Goal: Find specific page/section: Find specific page/section

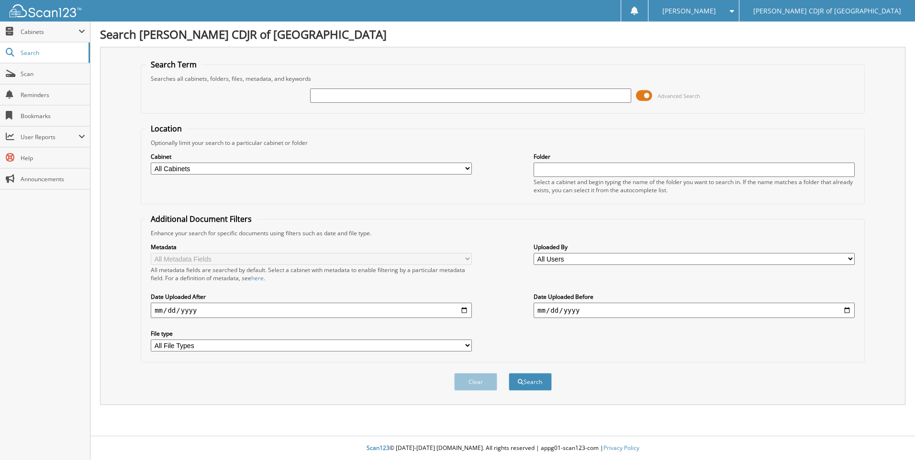
click at [319, 95] on input "text" at bounding box center [470, 96] width 321 height 14
type input "63626"
click at [509, 373] on button "Search" at bounding box center [530, 382] width 43 height 18
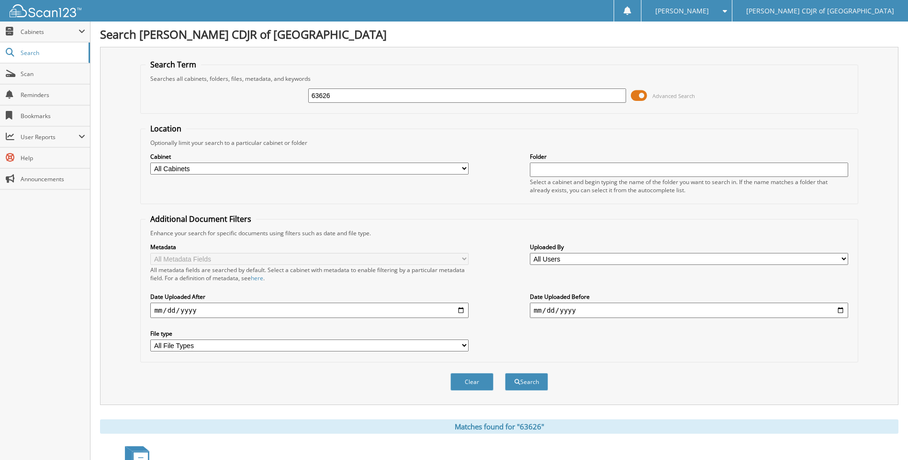
scroll to position [232, 0]
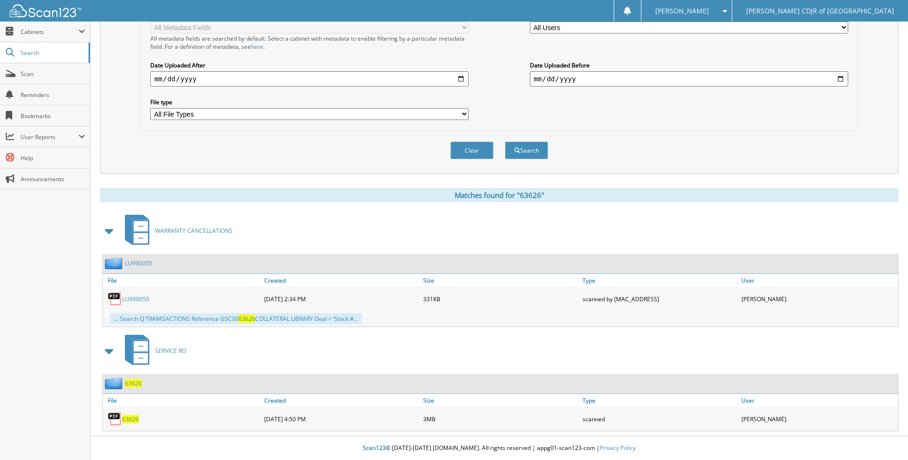
click at [133, 419] on span "63626" at bounding box center [130, 419] width 17 height 8
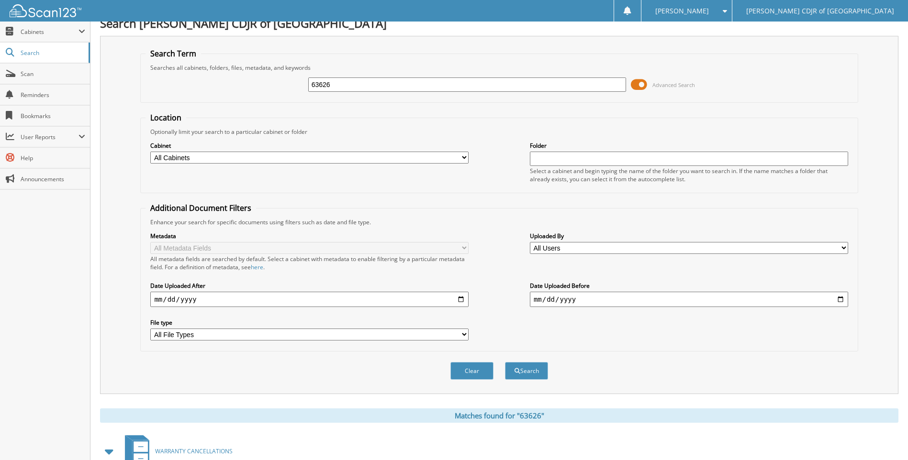
scroll to position [0, 0]
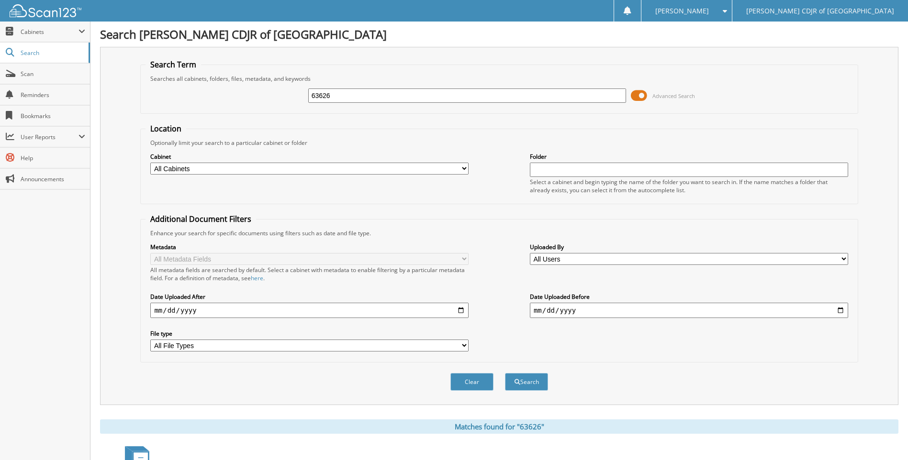
click at [337, 97] on input "63626" at bounding box center [467, 96] width 318 height 14
type input "6"
type input "63669"
click at [505, 373] on button "Search" at bounding box center [526, 382] width 43 height 18
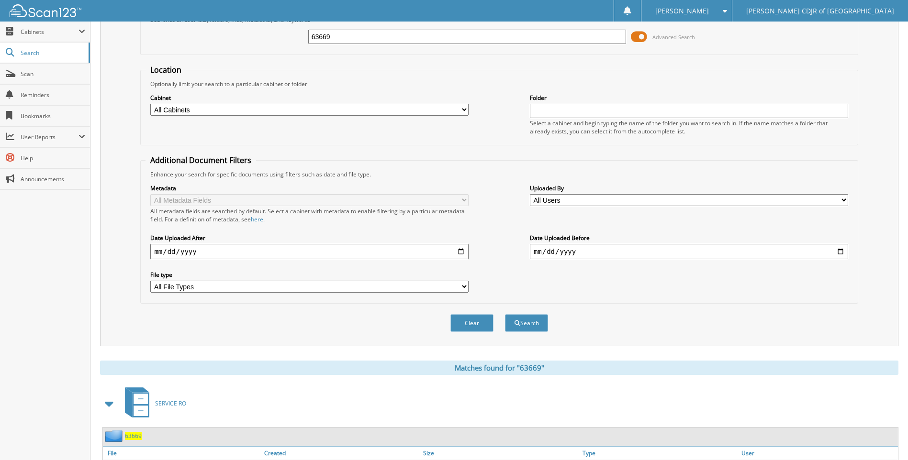
scroll to position [112, 0]
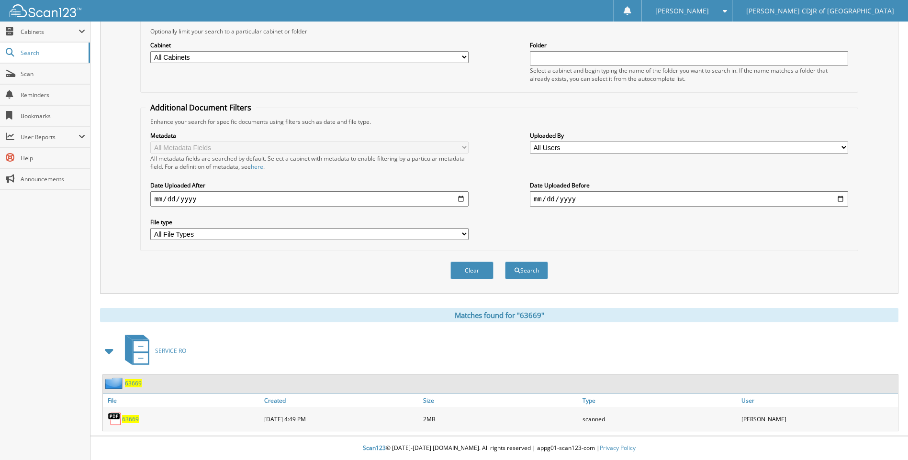
click at [127, 421] on span "63669" at bounding box center [130, 419] width 17 height 8
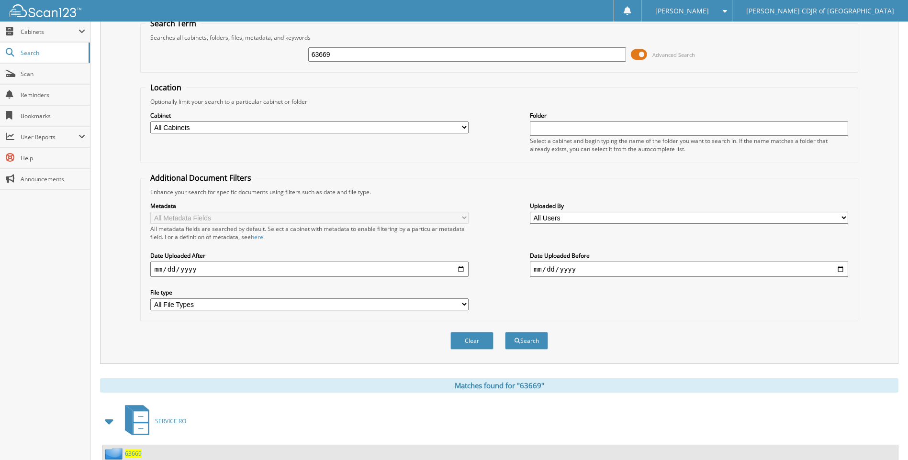
scroll to position [0, 0]
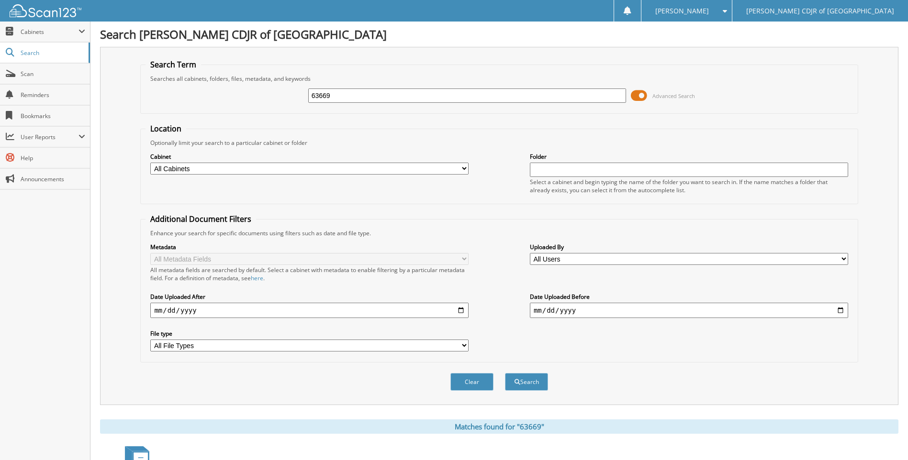
click at [341, 95] on input "63669" at bounding box center [467, 96] width 318 height 14
type input "6"
type input "64750"
click at [505, 373] on button "Search" at bounding box center [526, 382] width 43 height 18
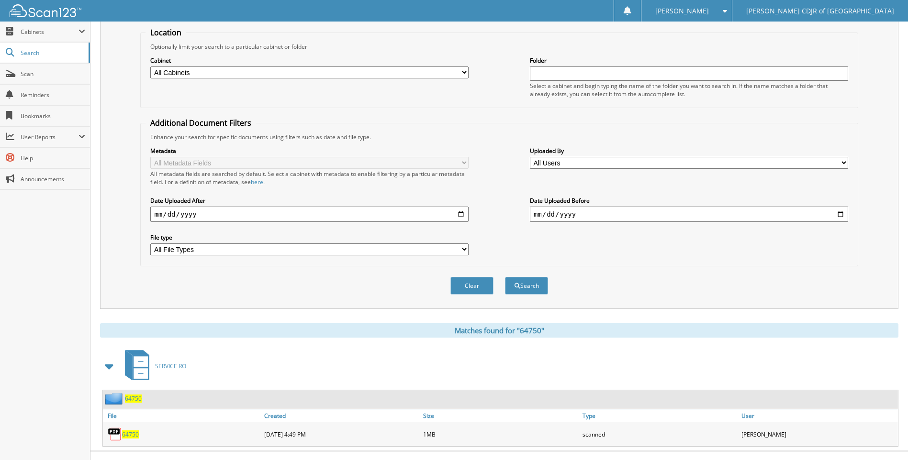
scroll to position [112, 0]
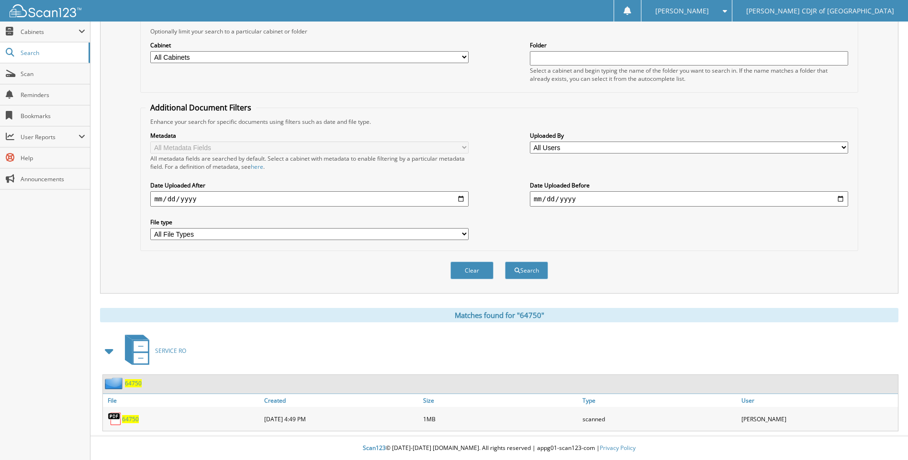
click at [127, 419] on span "64750" at bounding box center [130, 419] width 17 height 8
click at [124, 419] on span "64750" at bounding box center [130, 419] width 17 height 8
click at [130, 422] on span "64750" at bounding box center [130, 419] width 17 height 8
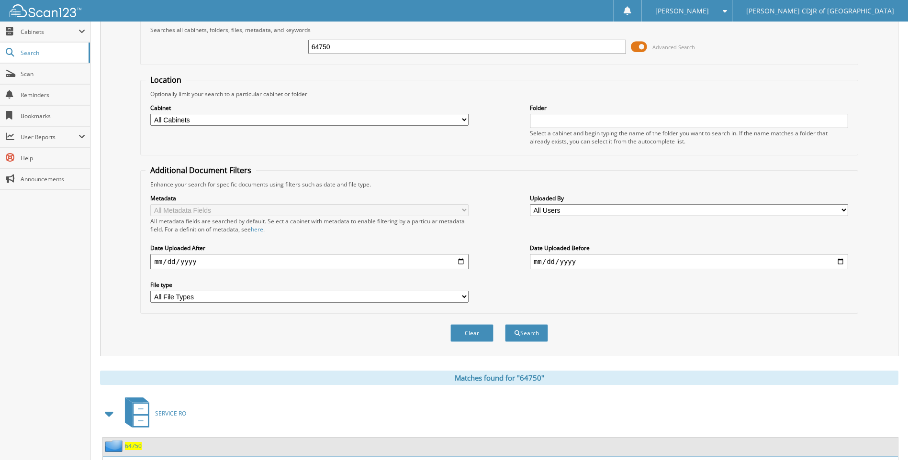
scroll to position [0, 0]
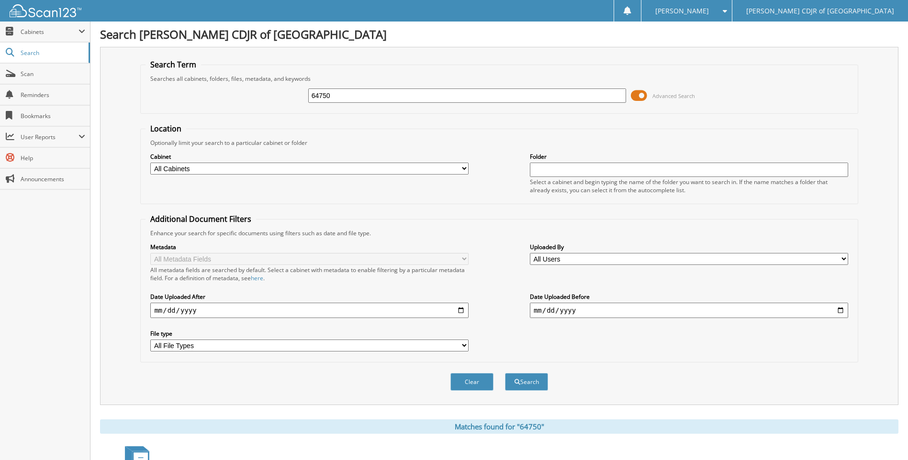
click at [338, 98] on input "64750" at bounding box center [467, 96] width 318 height 14
type input "6"
type input "65160"
click at [505, 373] on button "Search" at bounding box center [526, 382] width 43 height 18
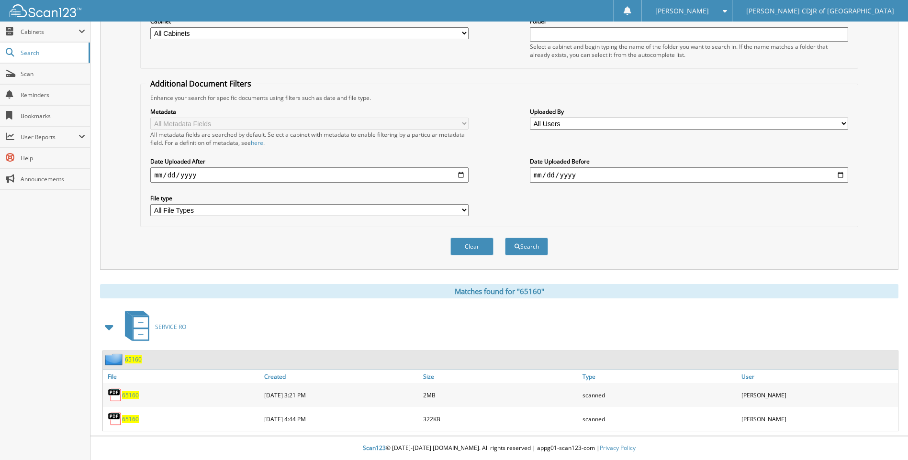
click at [128, 420] on span "65160" at bounding box center [130, 419] width 17 height 8
click at [129, 397] on span "65160" at bounding box center [130, 395] width 17 height 8
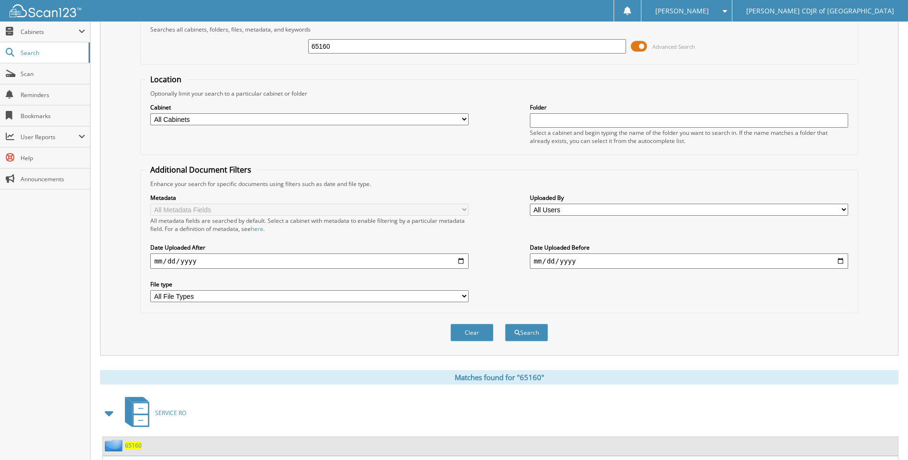
scroll to position [0, 0]
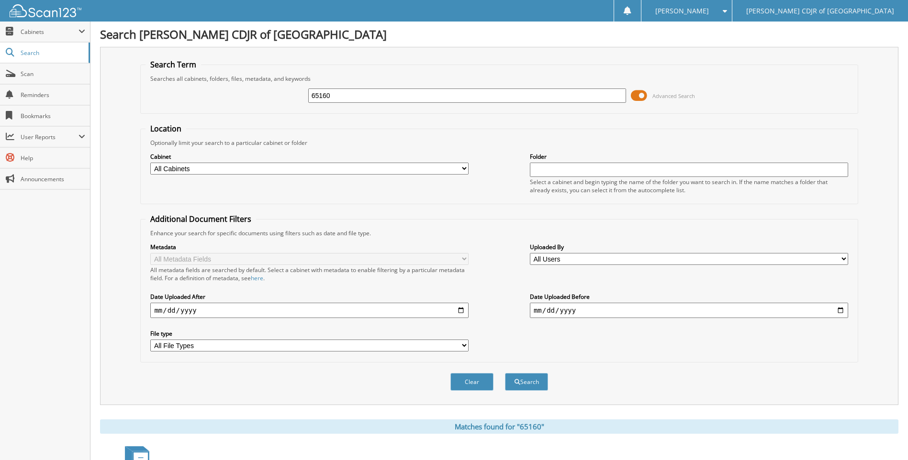
click at [334, 99] on input "65160" at bounding box center [467, 96] width 318 height 14
type input "6"
type input "65214"
click at [505, 373] on button "Search" at bounding box center [526, 382] width 43 height 18
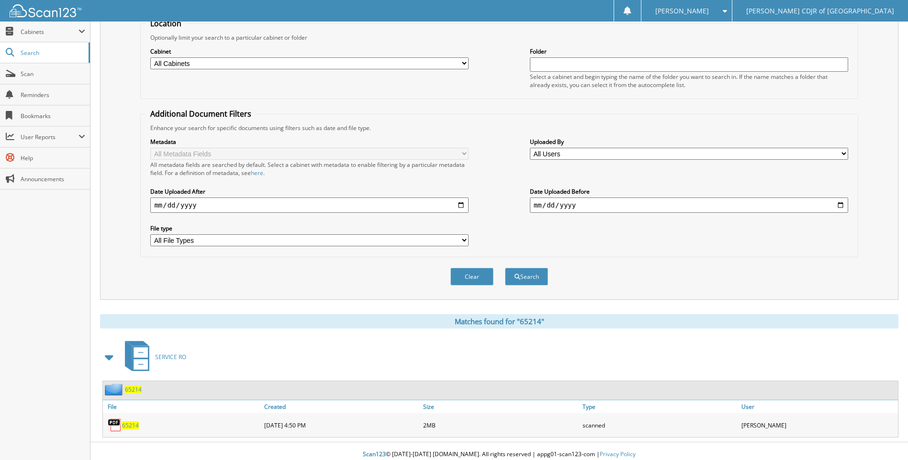
scroll to position [112, 0]
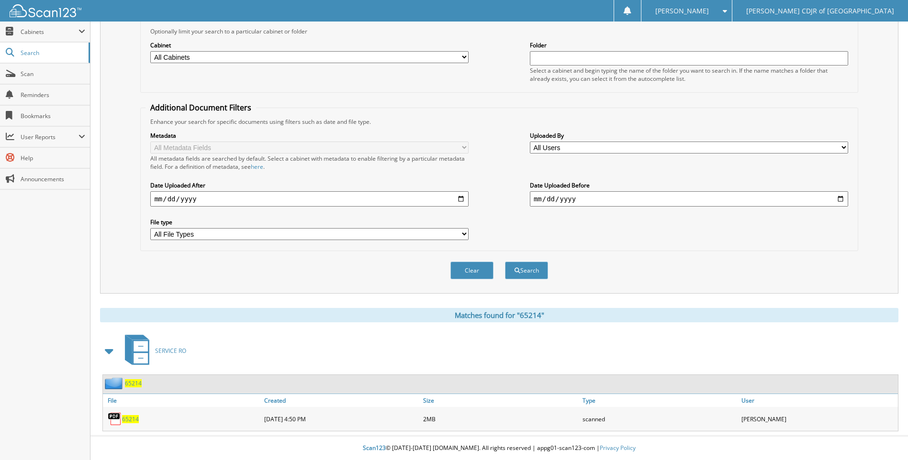
click at [131, 420] on span "65214" at bounding box center [130, 419] width 17 height 8
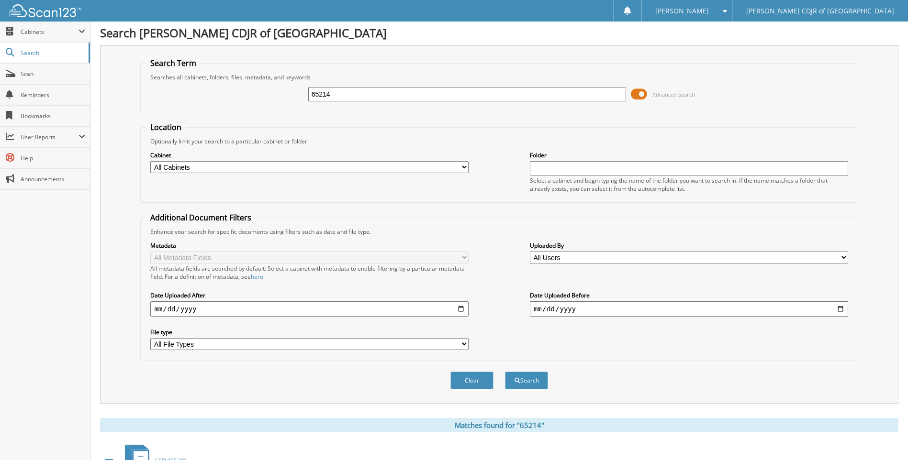
scroll to position [0, 0]
click at [358, 98] on input "65214" at bounding box center [467, 96] width 318 height 14
type input "6"
type input "65244"
click at [505, 373] on button "Search" at bounding box center [526, 382] width 43 height 18
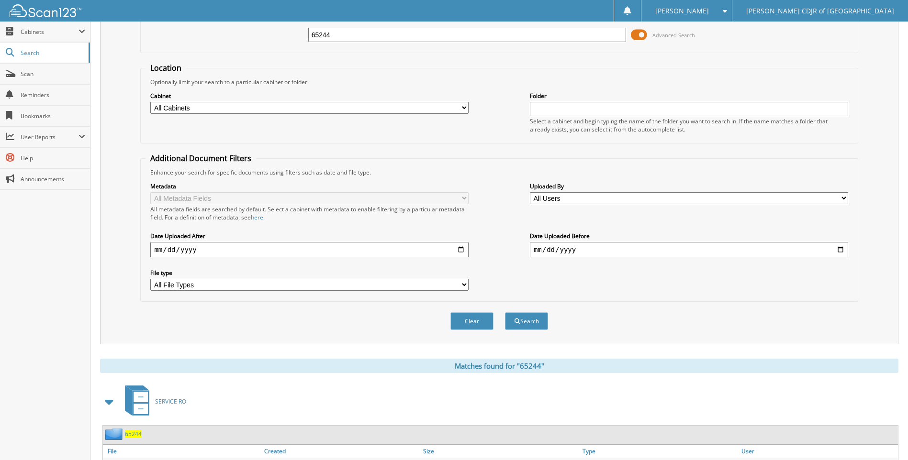
scroll to position [112, 0]
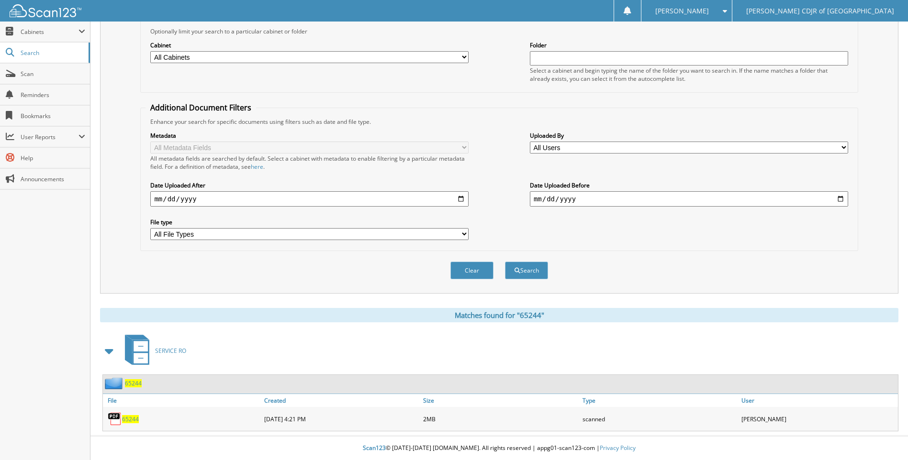
click at [135, 417] on span "65244" at bounding box center [130, 419] width 17 height 8
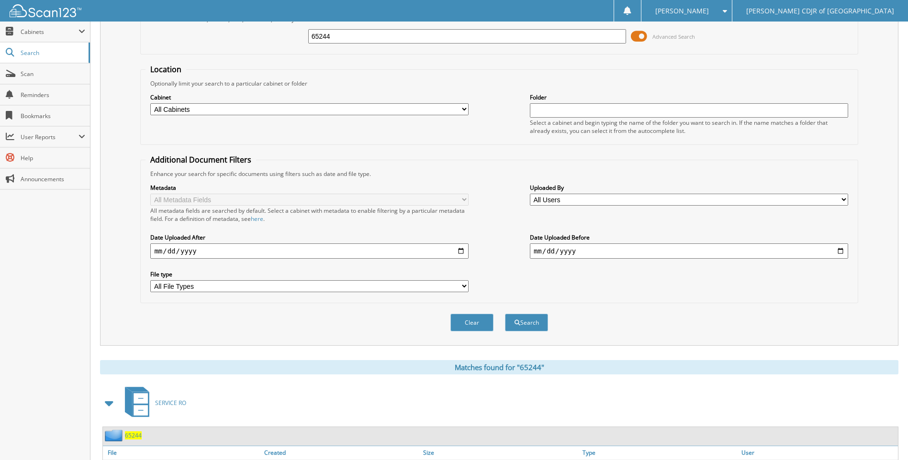
scroll to position [0, 0]
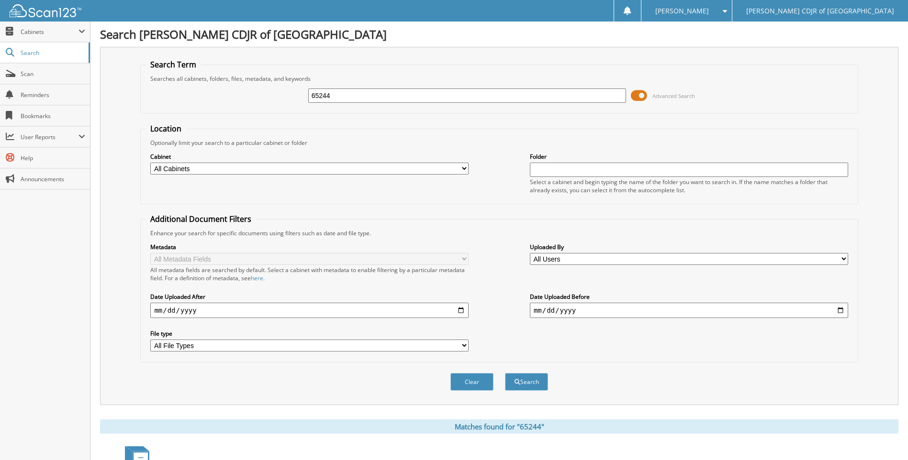
click at [345, 92] on input "65244" at bounding box center [467, 96] width 318 height 14
type input "6"
type input "65348"
click at [505, 373] on button "Search" at bounding box center [526, 382] width 43 height 18
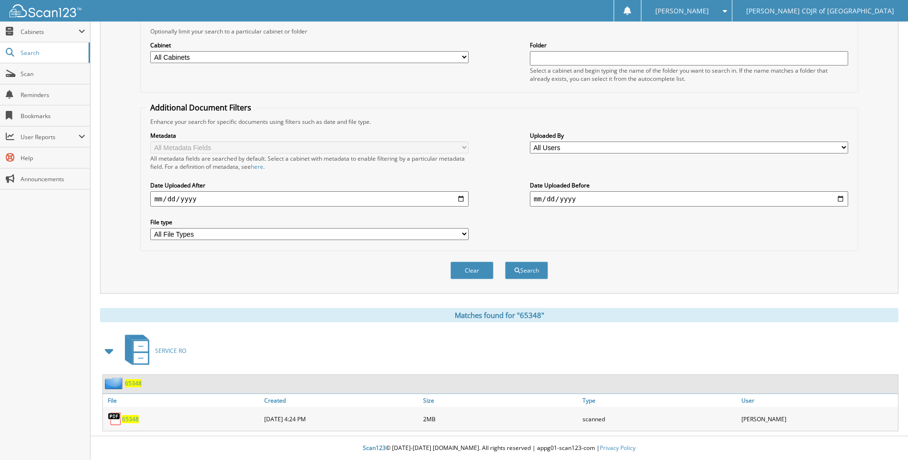
click at [135, 417] on span "65348" at bounding box center [130, 419] width 17 height 8
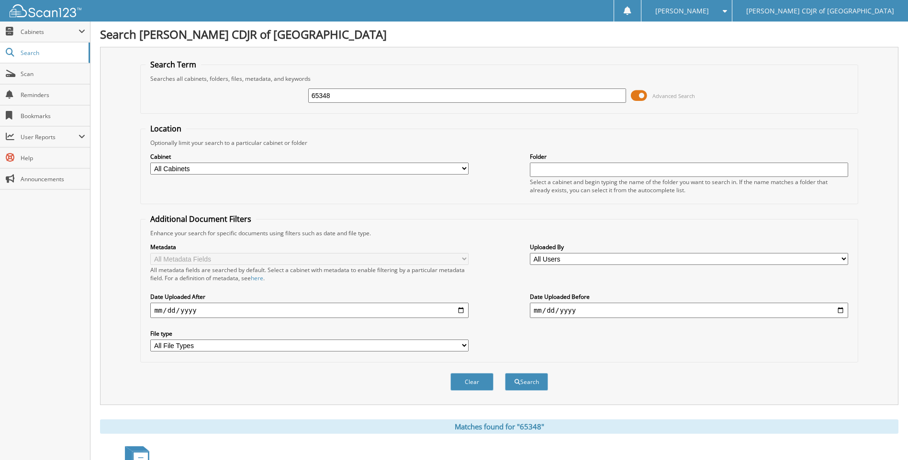
click at [339, 102] on input "65348" at bounding box center [467, 96] width 318 height 14
type input "6"
type input "65478"
click at [505, 373] on button "Search" at bounding box center [526, 382] width 43 height 18
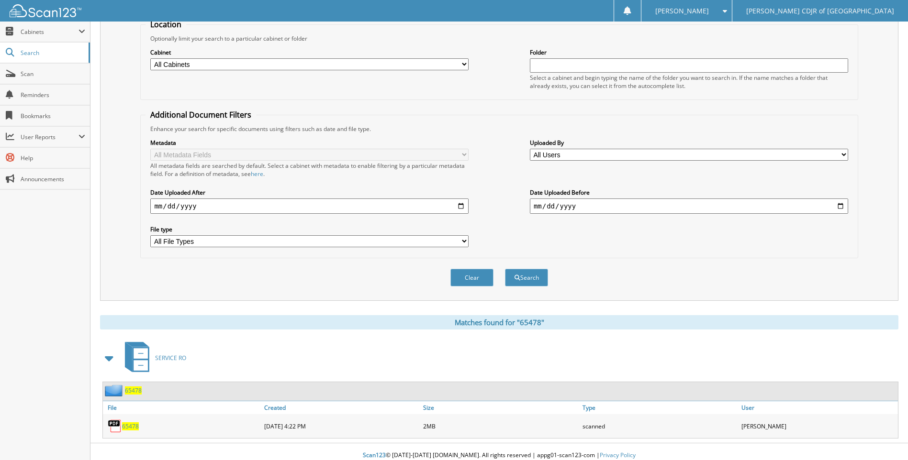
scroll to position [112, 0]
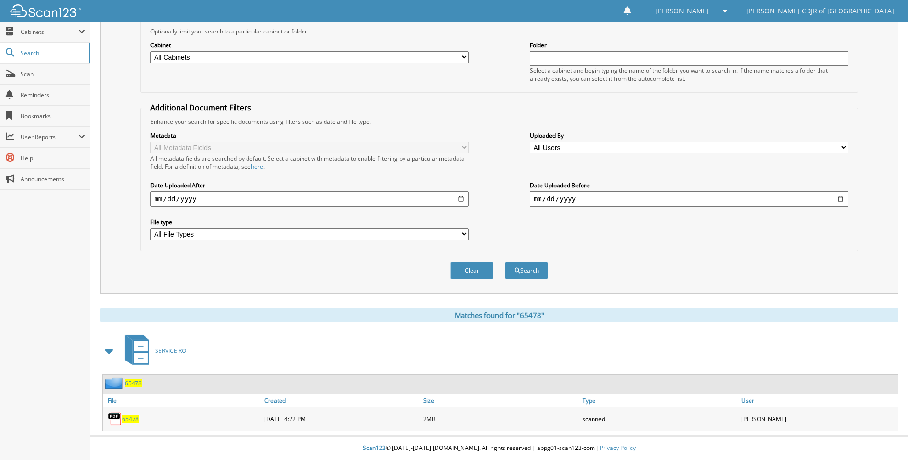
click at [131, 421] on span "65478" at bounding box center [130, 419] width 17 height 8
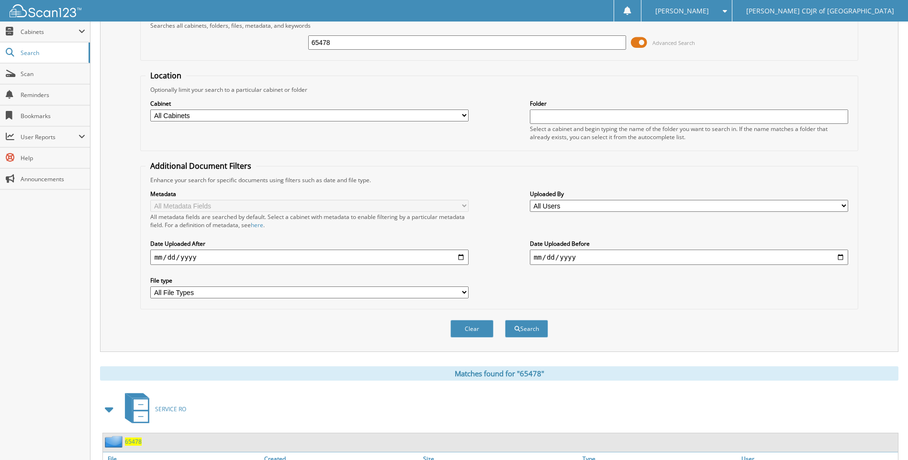
scroll to position [0, 0]
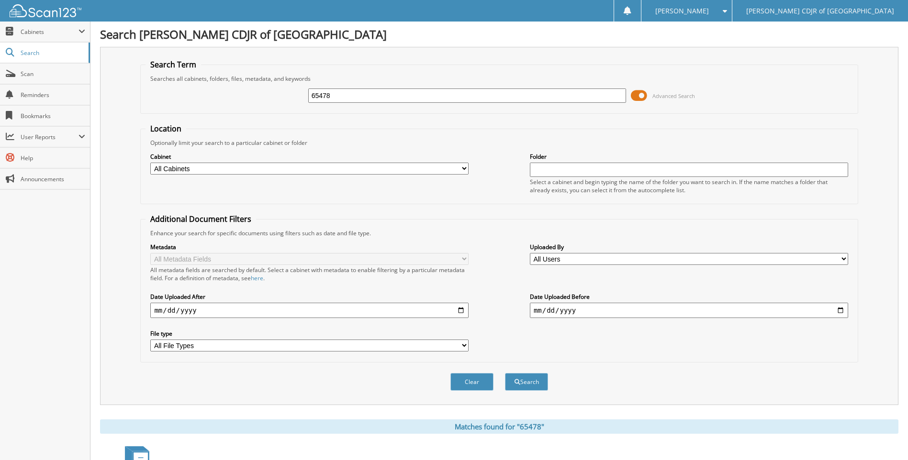
click at [370, 101] on input "65478" at bounding box center [467, 96] width 318 height 14
type input "6"
type input "65513"
click at [505, 373] on button "Search" at bounding box center [526, 382] width 43 height 18
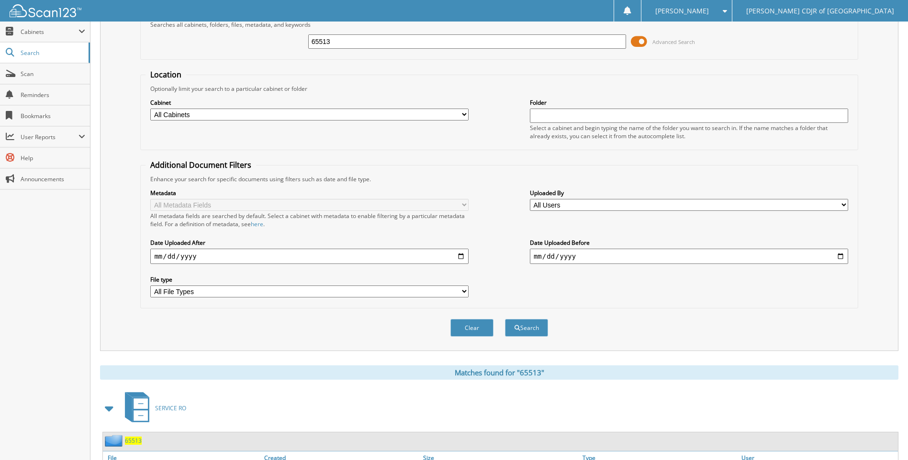
scroll to position [112, 0]
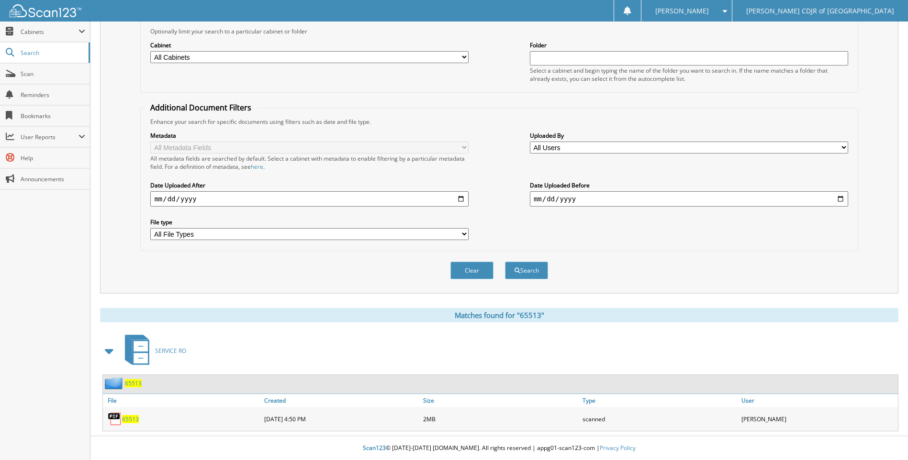
click at [129, 421] on span "65513" at bounding box center [130, 419] width 17 height 8
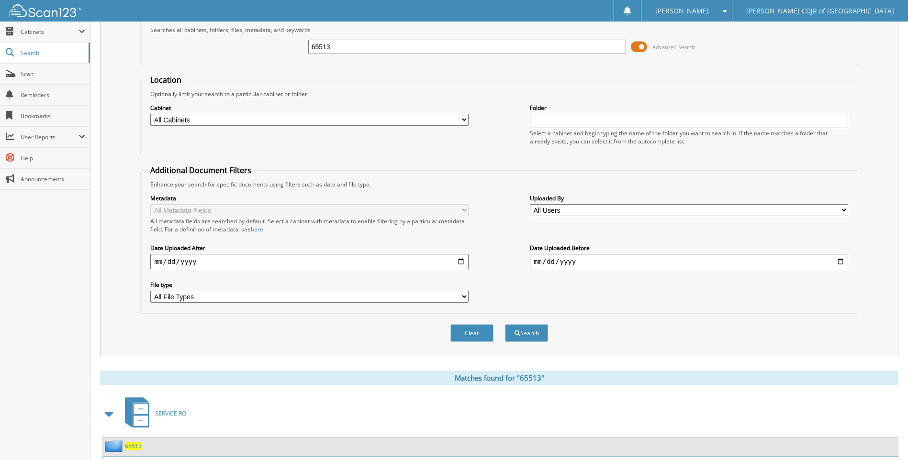
scroll to position [0, 0]
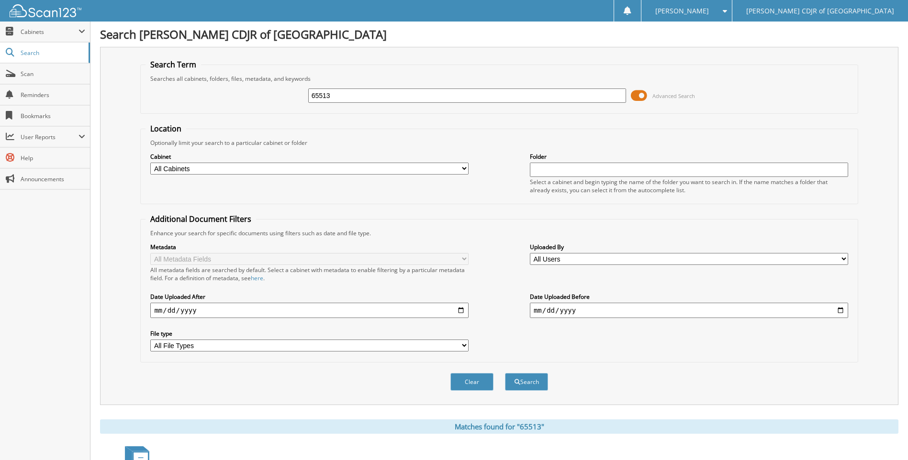
click at [374, 98] on input "65513" at bounding box center [467, 96] width 318 height 14
type input "6"
type input "65522"
click at [505, 373] on button "Search" at bounding box center [526, 382] width 43 height 18
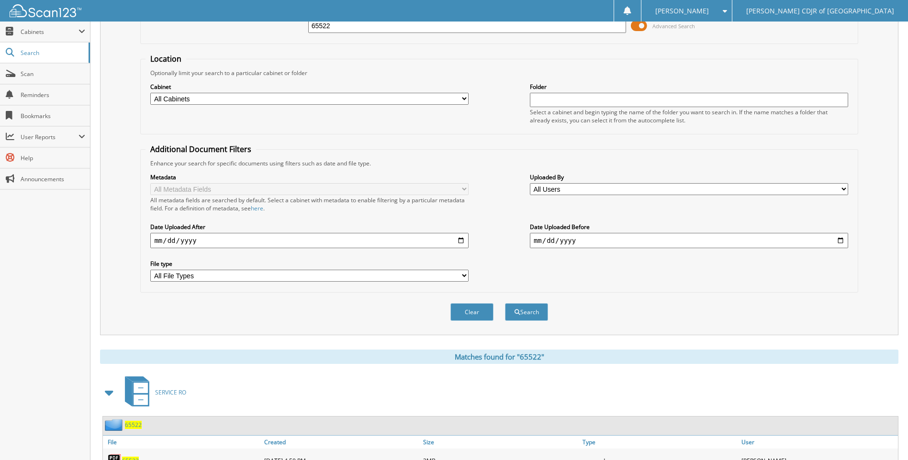
scroll to position [112, 0]
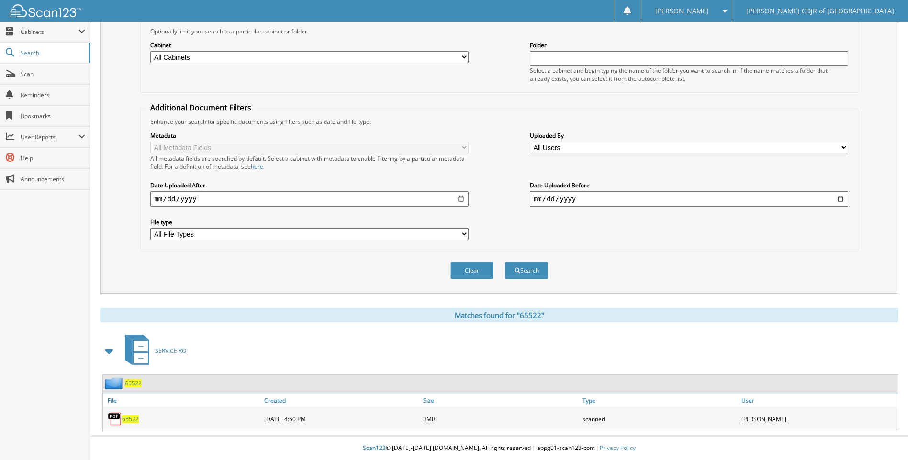
click at [133, 423] on span "65522" at bounding box center [130, 419] width 17 height 8
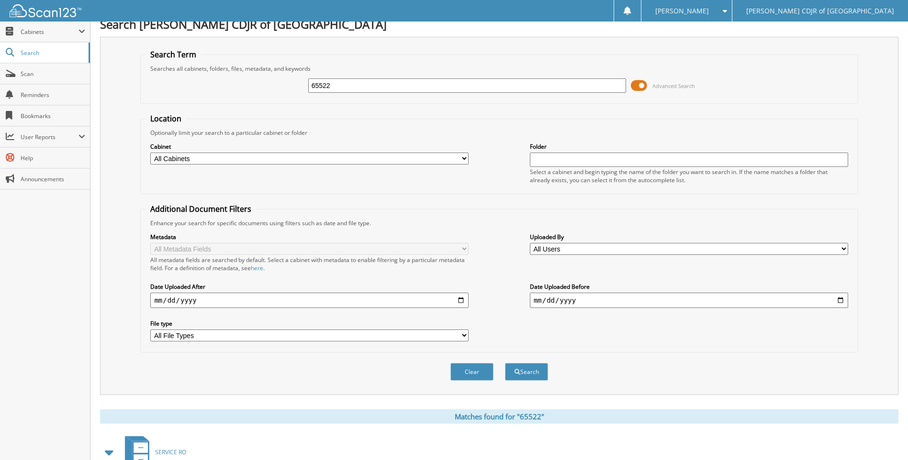
scroll to position [0, 0]
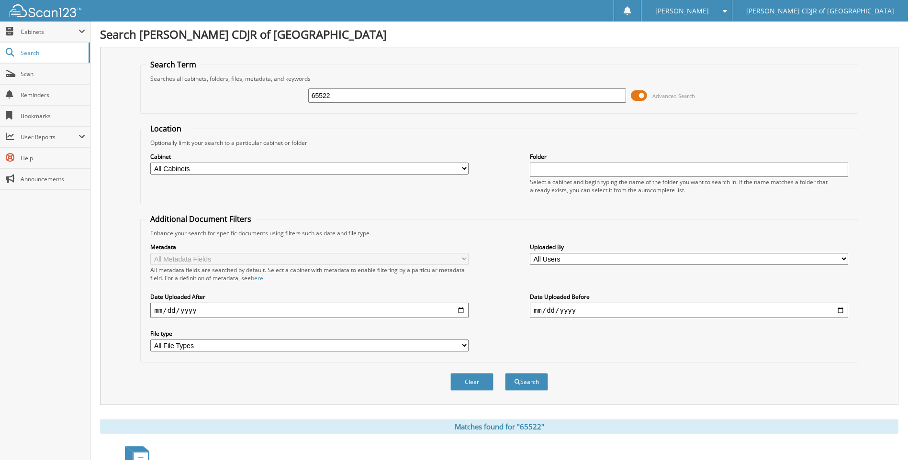
click at [383, 94] on input "65522" at bounding box center [467, 96] width 318 height 14
type input "6"
type input "65532"
click at [505, 373] on button "Search" at bounding box center [526, 382] width 43 height 18
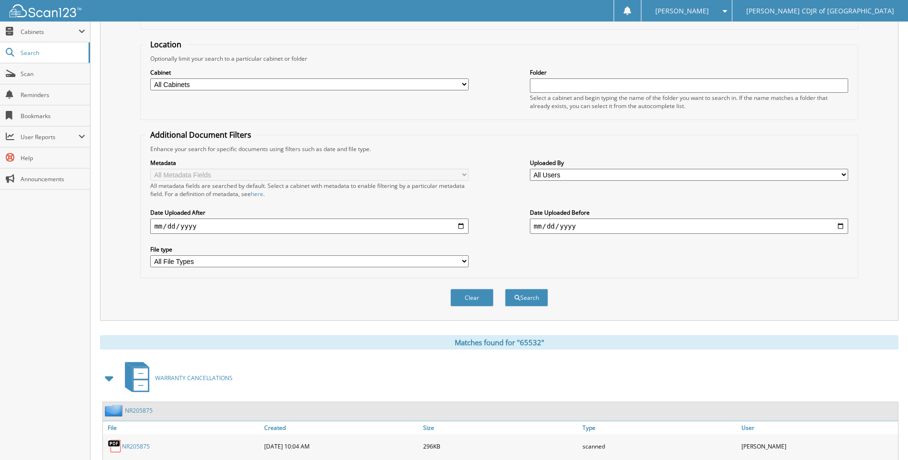
scroll to position [237, 0]
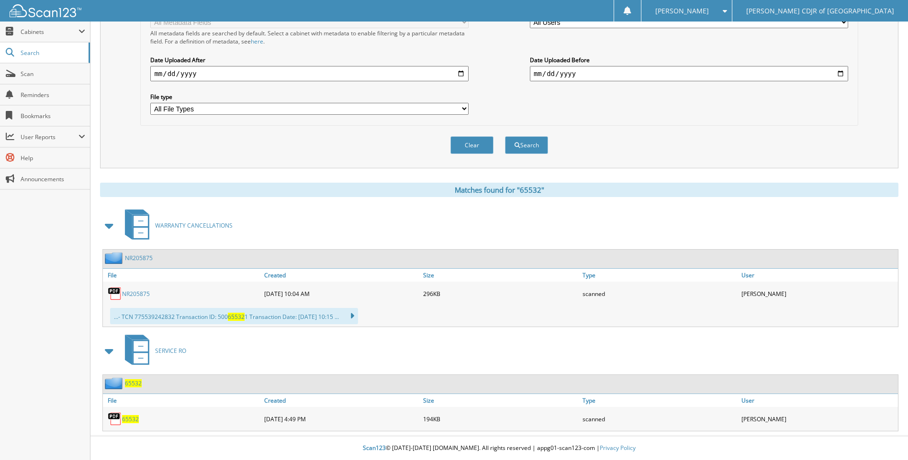
click at [129, 418] on span "65532" at bounding box center [130, 419] width 17 height 8
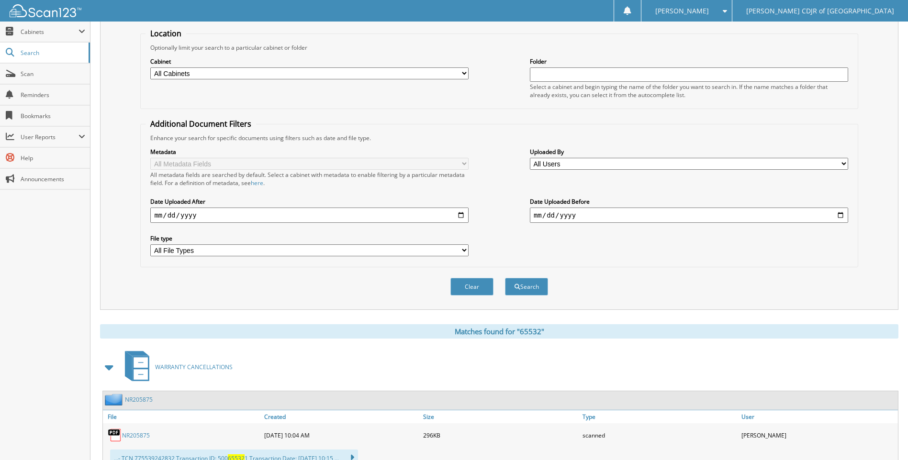
scroll to position [0, 0]
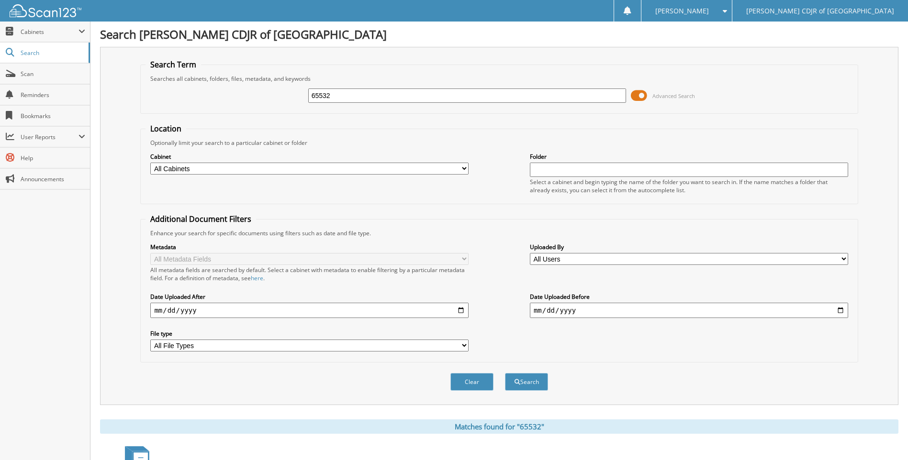
click at [338, 97] on input "65532" at bounding box center [467, 96] width 318 height 14
type input "6"
type input "65539"
click at [505, 373] on button "Search" at bounding box center [526, 382] width 43 height 18
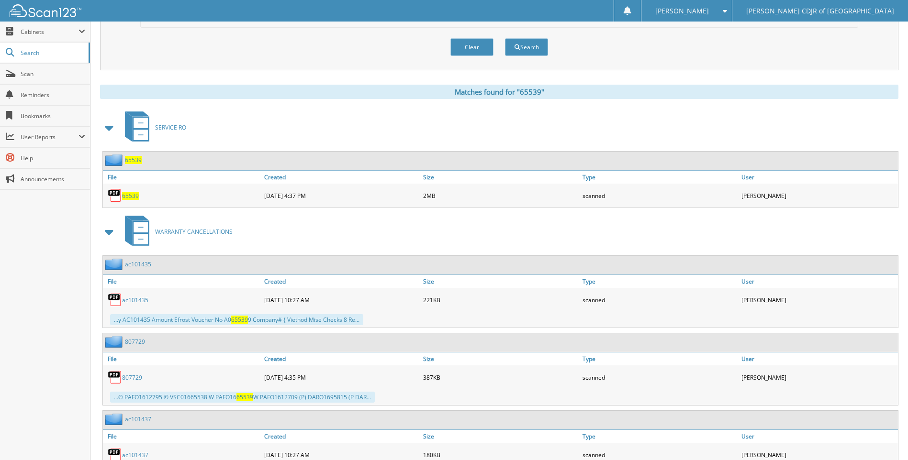
scroll to position [387, 0]
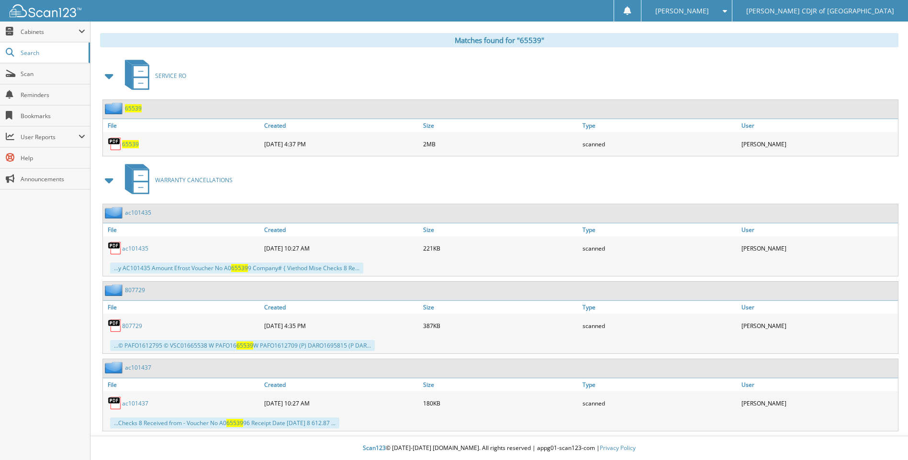
click at [129, 141] on span "65539" at bounding box center [130, 144] width 17 height 8
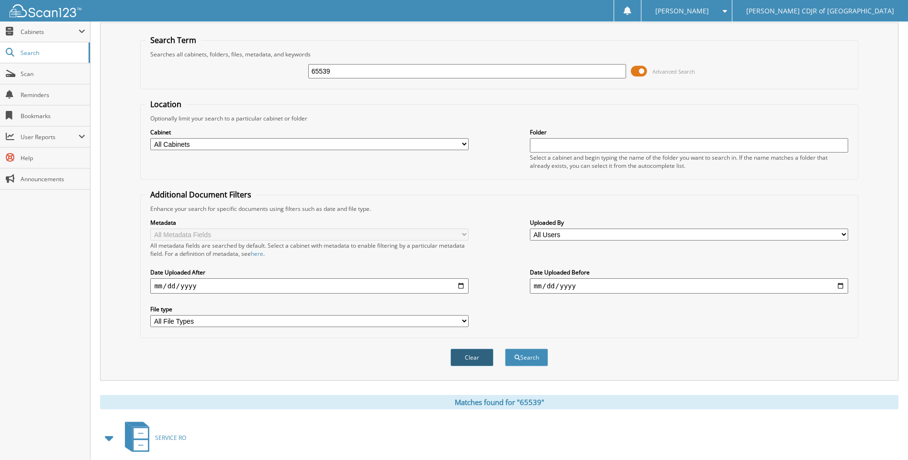
scroll to position [0, 0]
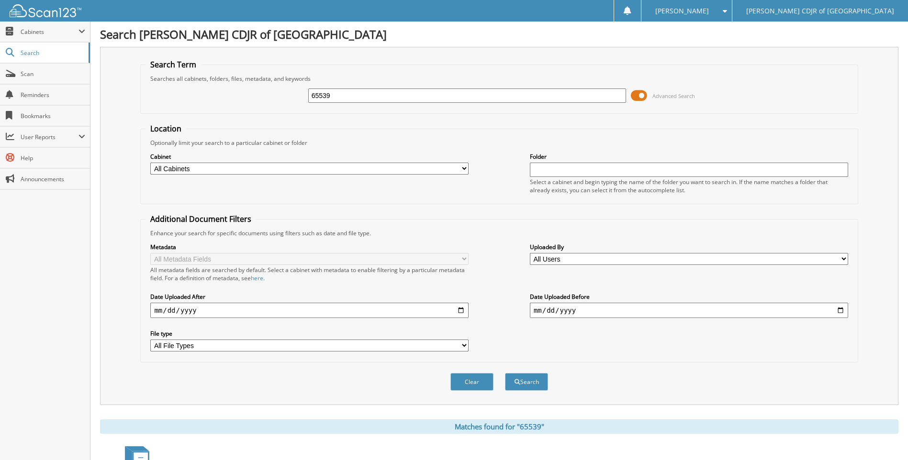
click at [353, 98] on input "65539" at bounding box center [467, 96] width 318 height 14
type input "6"
type input "65542"
click at [505, 373] on button "Search" at bounding box center [526, 382] width 43 height 18
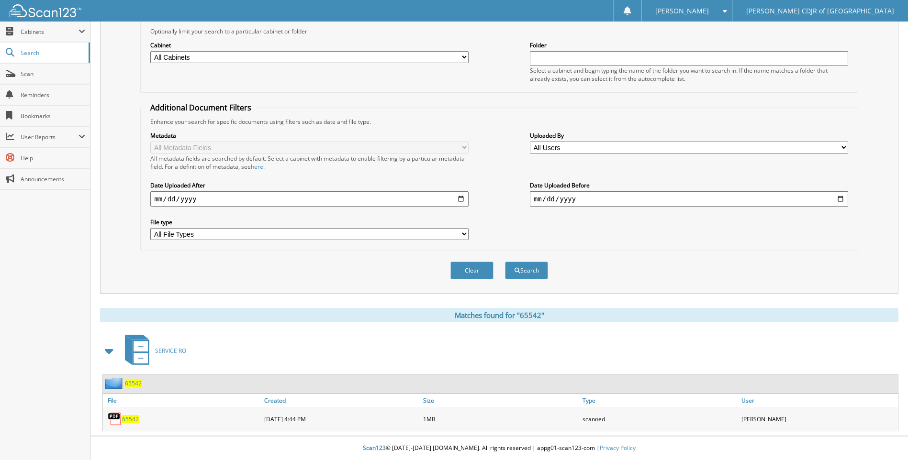
click at [134, 420] on span "65542" at bounding box center [130, 419] width 17 height 8
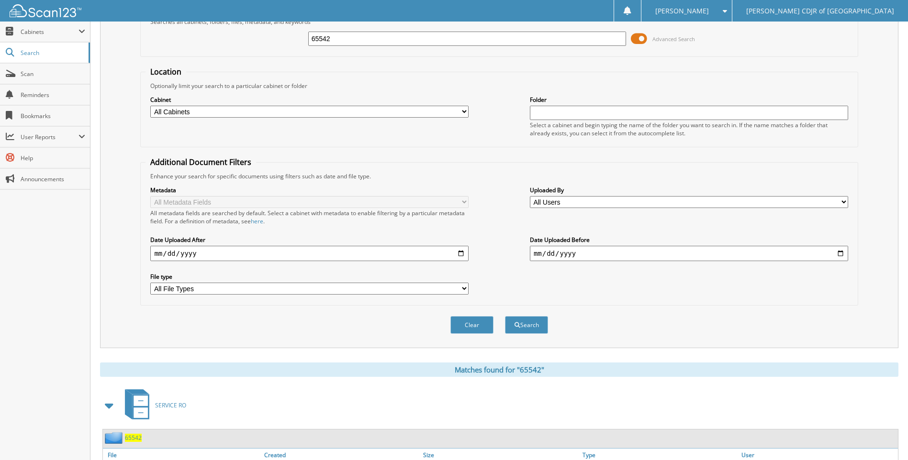
scroll to position [0, 0]
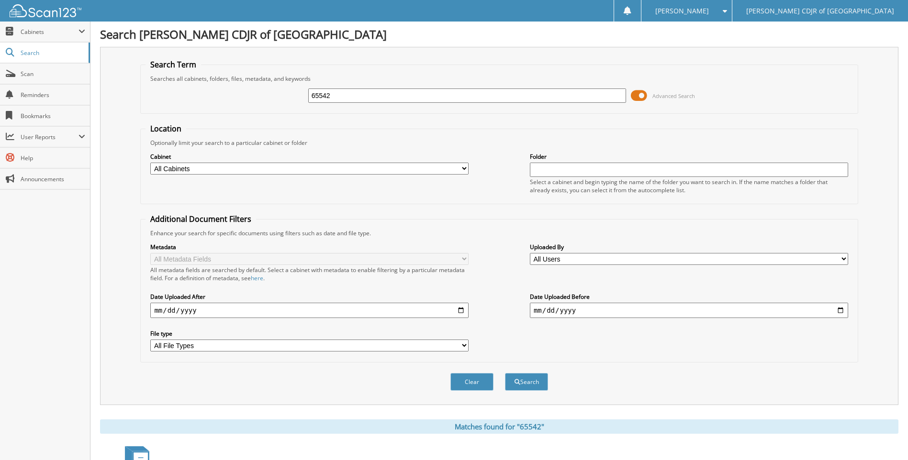
click at [350, 97] on input "65542" at bounding box center [467, 96] width 318 height 14
type input "6"
type input "65544"
click at [505, 373] on button "Search" at bounding box center [526, 382] width 43 height 18
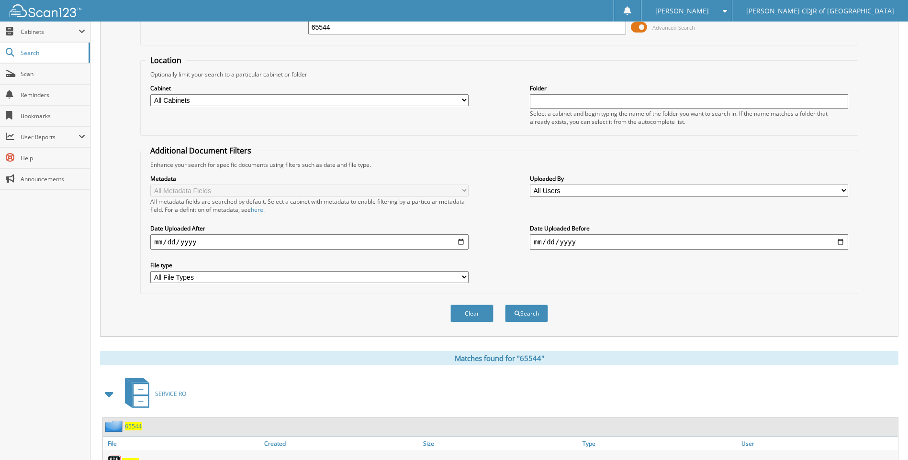
scroll to position [112, 0]
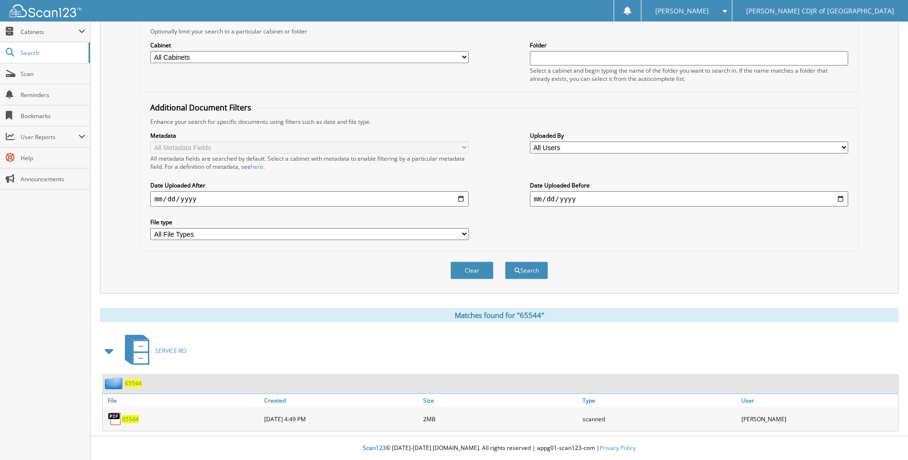
click at [126, 420] on span "65544" at bounding box center [130, 419] width 17 height 8
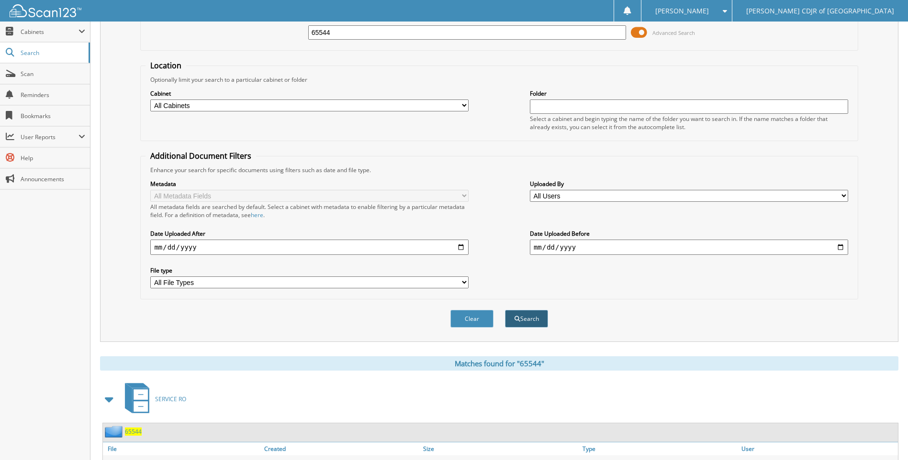
scroll to position [0, 0]
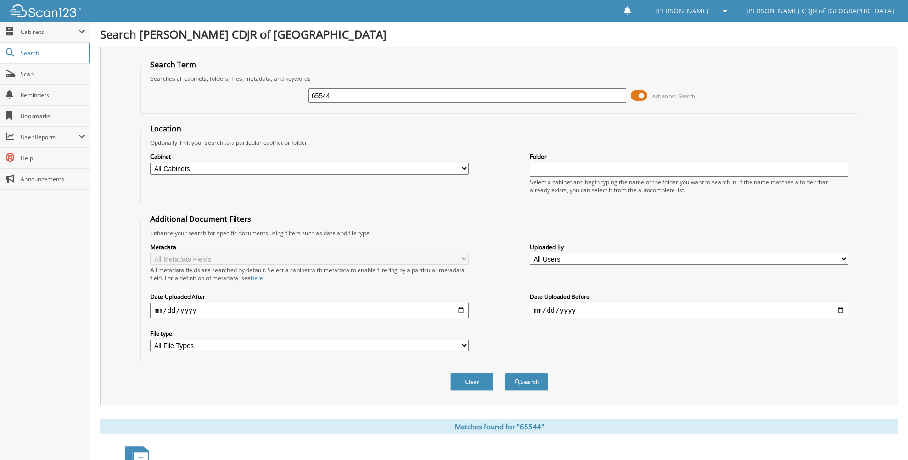
click at [356, 95] on input "65544" at bounding box center [467, 96] width 318 height 14
type input "6"
type input "65547"
click at [505, 373] on button "Search" at bounding box center [526, 382] width 43 height 18
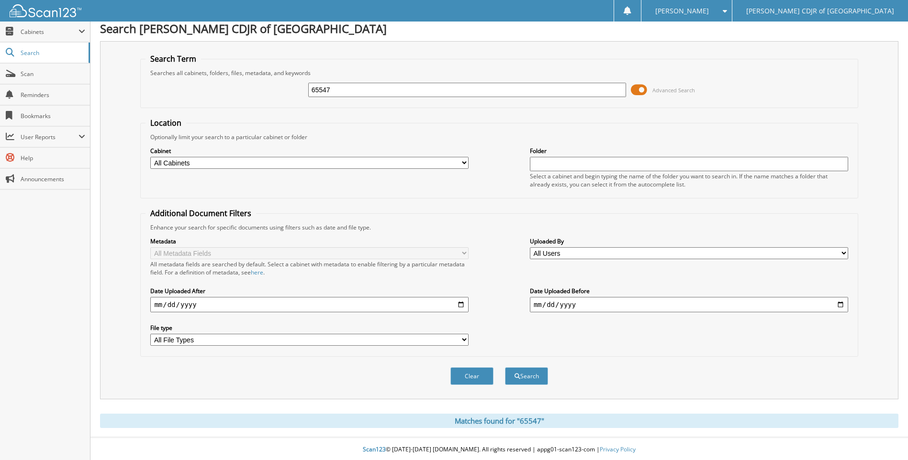
scroll to position [8, 0]
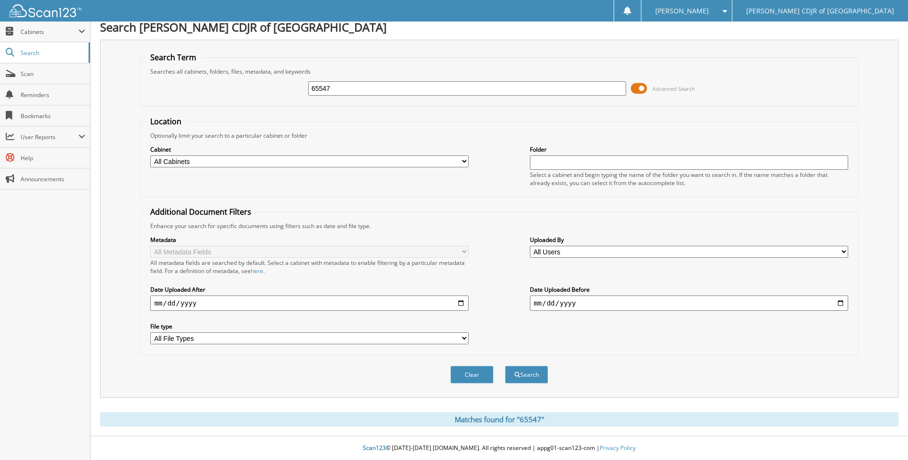
click at [358, 85] on input "65547" at bounding box center [467, 88] width 318 height 14
type input "6"
type input "65557"
click at [505, 366] on button "Search" at bounding box center [526, 375] width 43 height 18
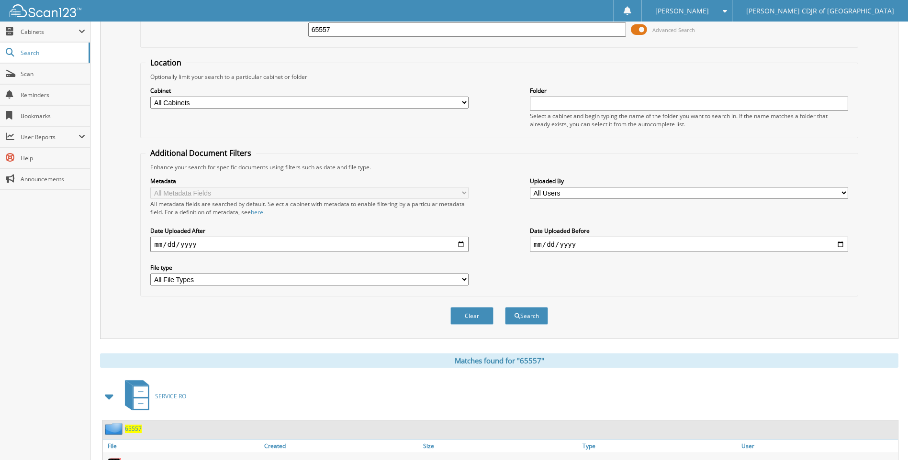
scroll to position [112, 0]
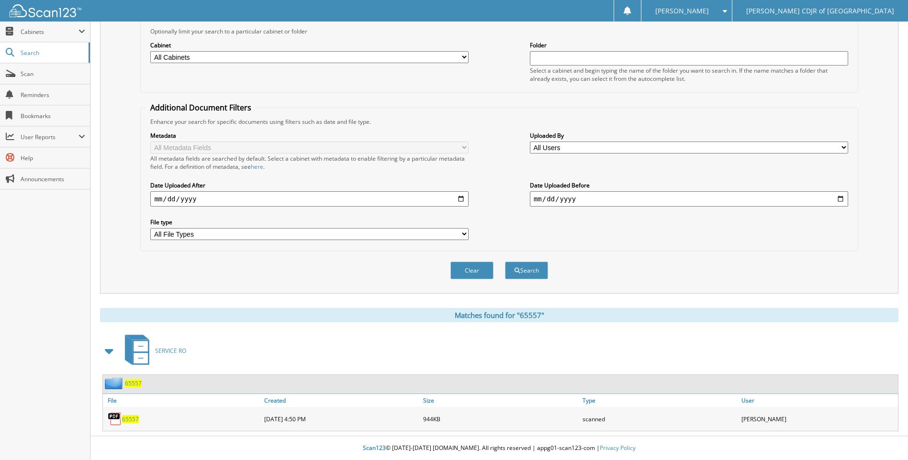
click at [133, 419] on span "65557" at bounding box center [130, 419] width 17 height 8
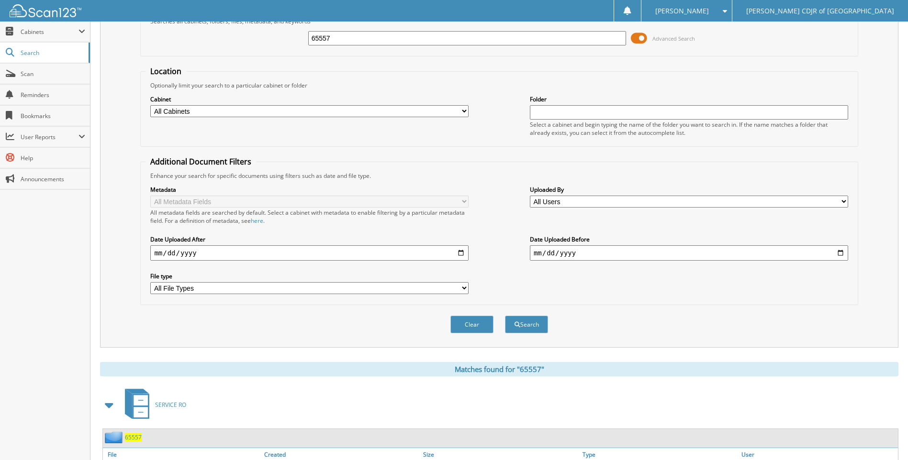
scroll to position [0, 0]
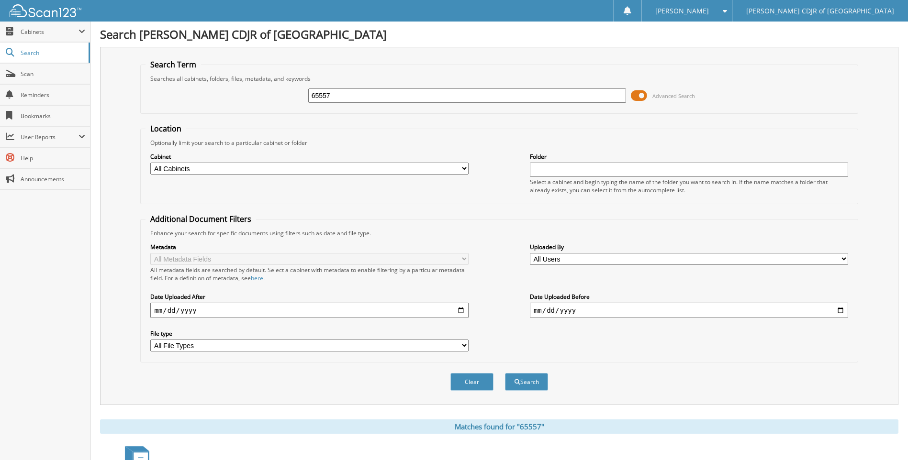
click at [335, 101] on input "65557" at bounding box center [467, 96] width 318 height 14
type input "6"
type input "65558"
click at [505, 373] on button "Search" at bounding box center [526, 382] width 43 height 18
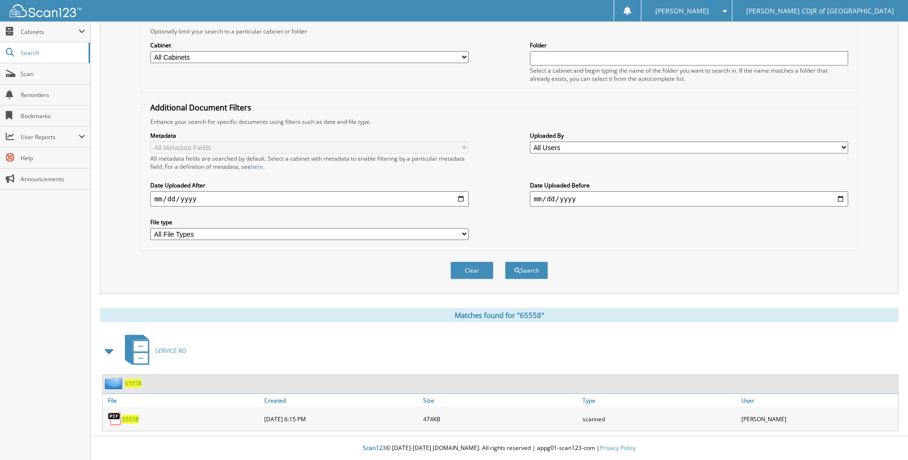
scroll to position [112, 0]
click at [133, 416] on span "65558" at bounding box center [130, 419] width 17 height 8
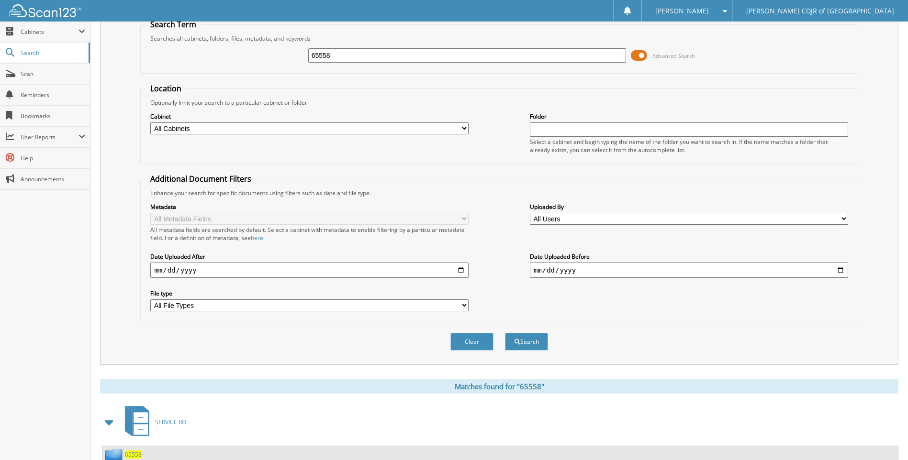
scroll to position [0, 0]
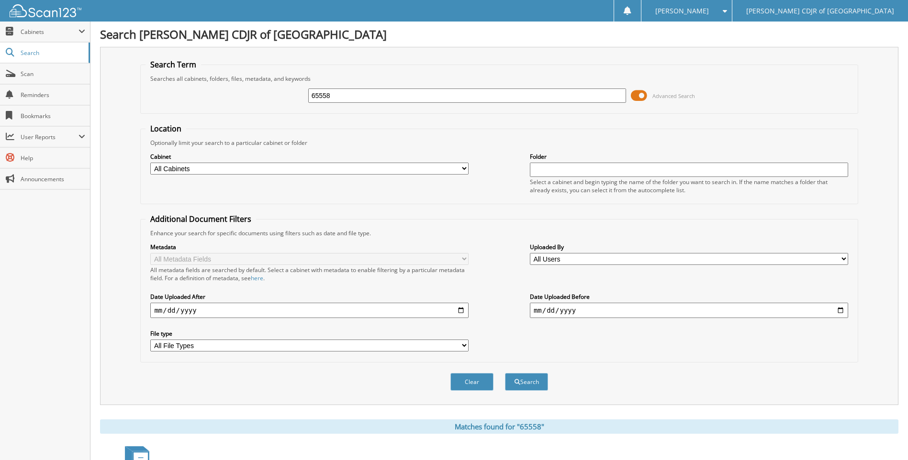
click at [348, 94] on input "65558" at bounding box center [467, 96] width 318 height 14
type input "65559"
click at [505, 373] on button "Search" at bounding box center [526, 382] width 43 height 18
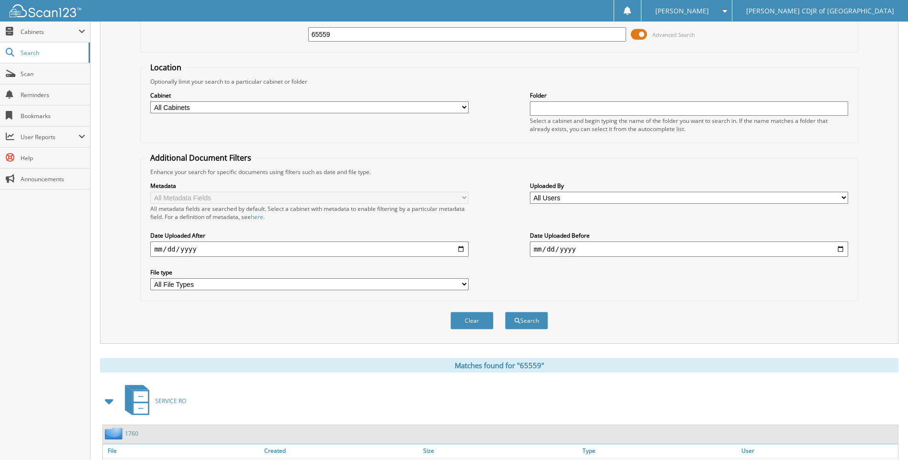
scroll to position [190, 0]
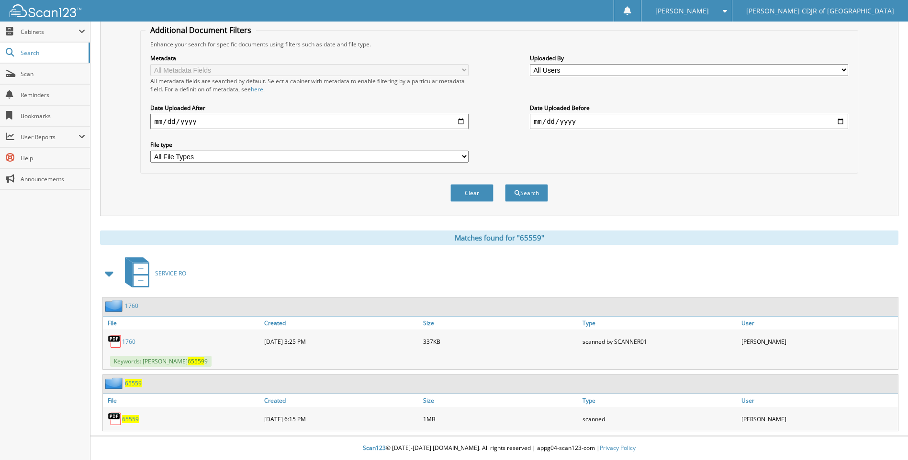
click at [137, 419] on span "65559" at bounding box center [130, 419] width 17 height 8
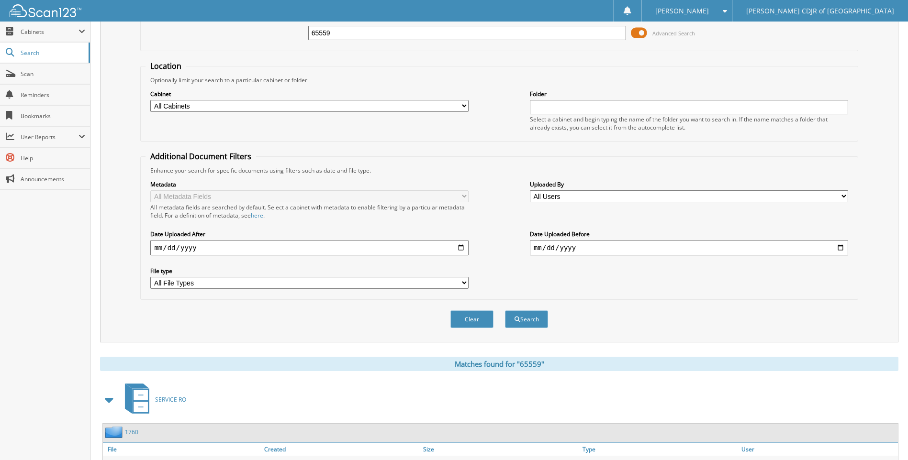
scroll to position [0, 0]
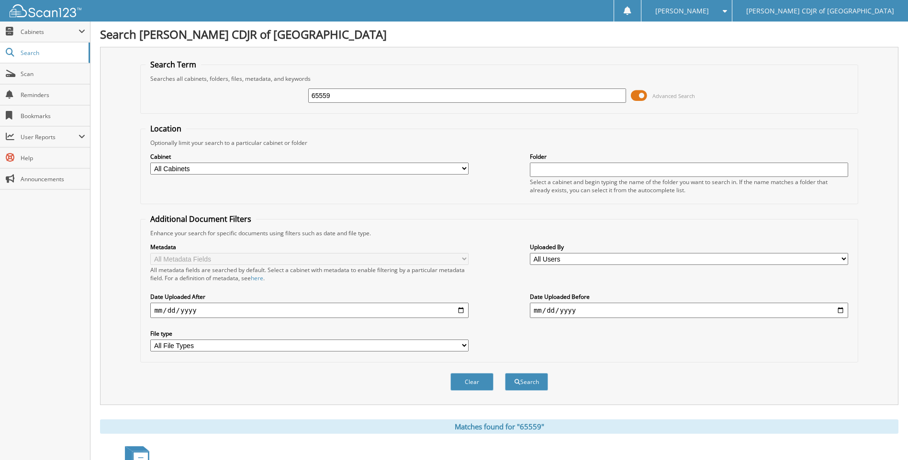
click at [346, 99] on input "65559" at bounding box center [467, 96] width 318 height 14
type input "65560"
click at [505, 373] on button "Search" at bounding box center [526, 382] width 43 height 18
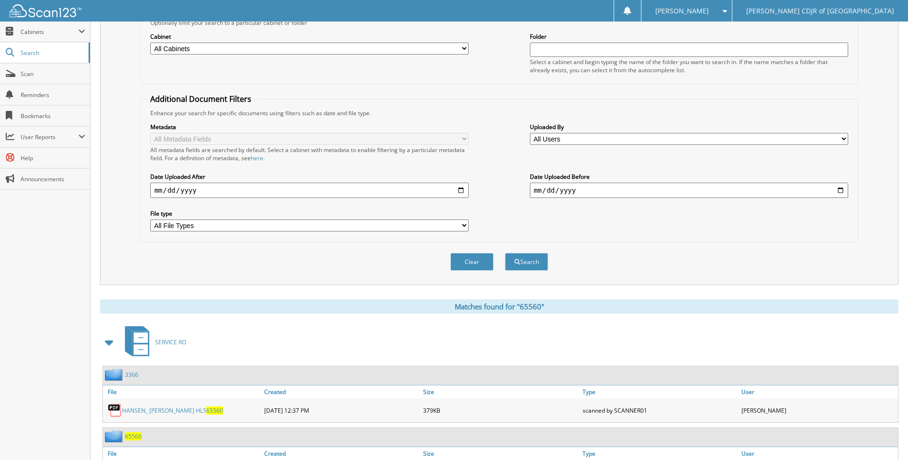
scroll to position [174, 0]
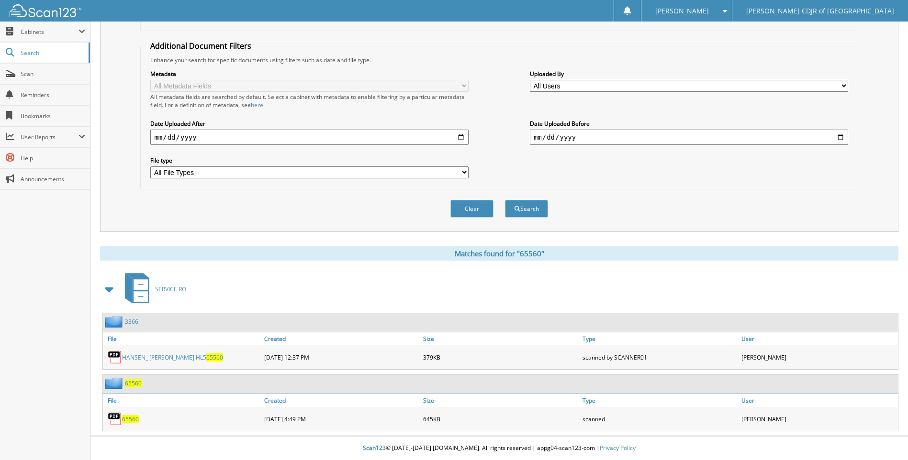
click at [134, 418] on span "65560" at bounding box center [130, 419] width 17 height 8
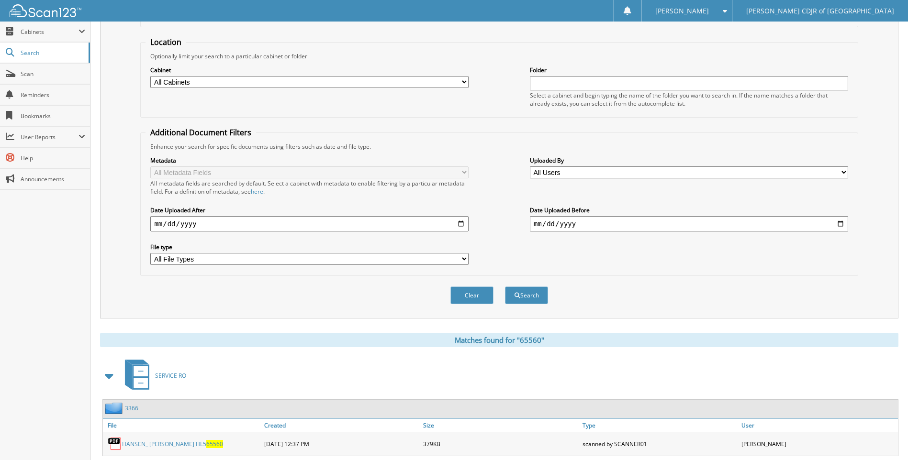
scroll to position [0, 0]
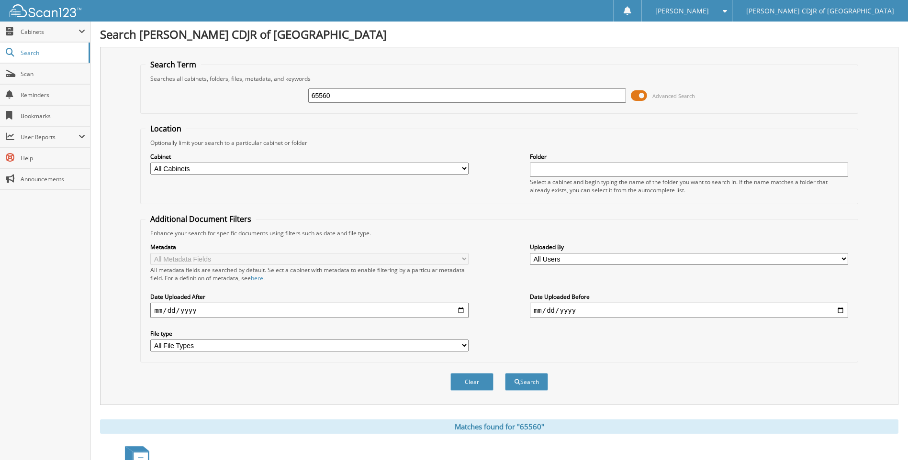
click at [354, 100] on input "65560" at bounding box center [467, 96] width 318 height 14
type input "6"
type input "65570"
click at [505, 373] on button "Search" at bounding box center [526, 382] width 43 height 18
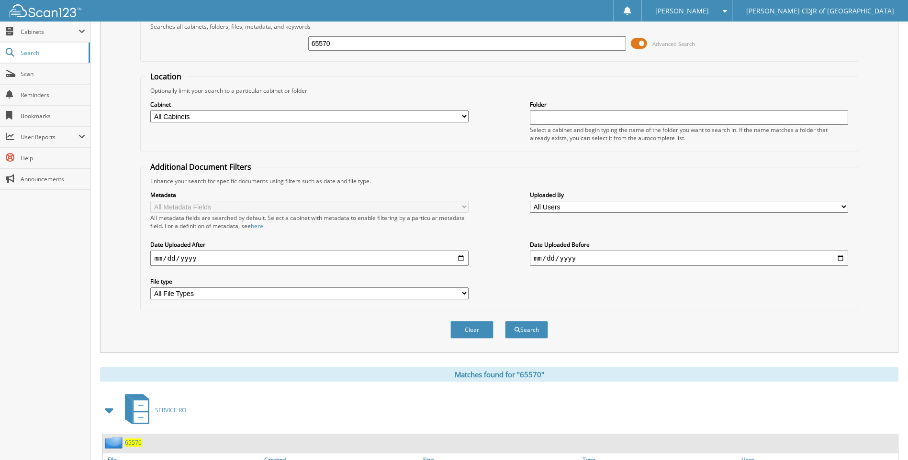
scroll to position [112, 0]
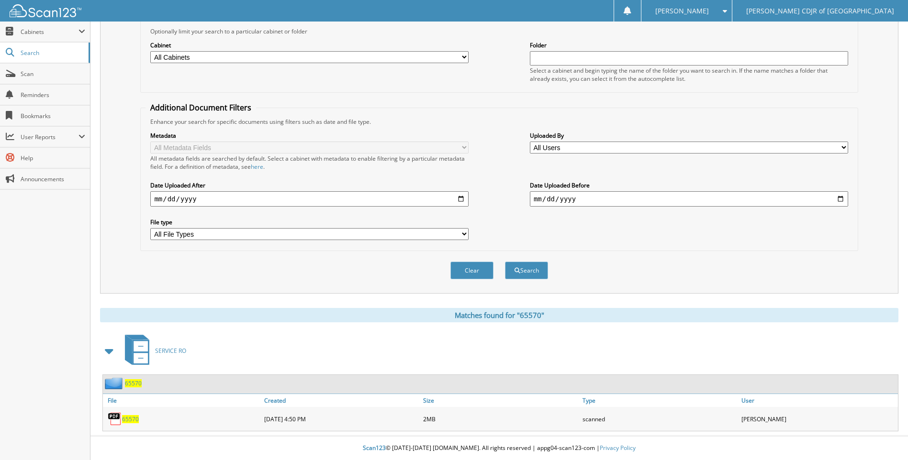
click at [131, 420] on span "65570" at bounding box center [130, 419] width 17 height 8
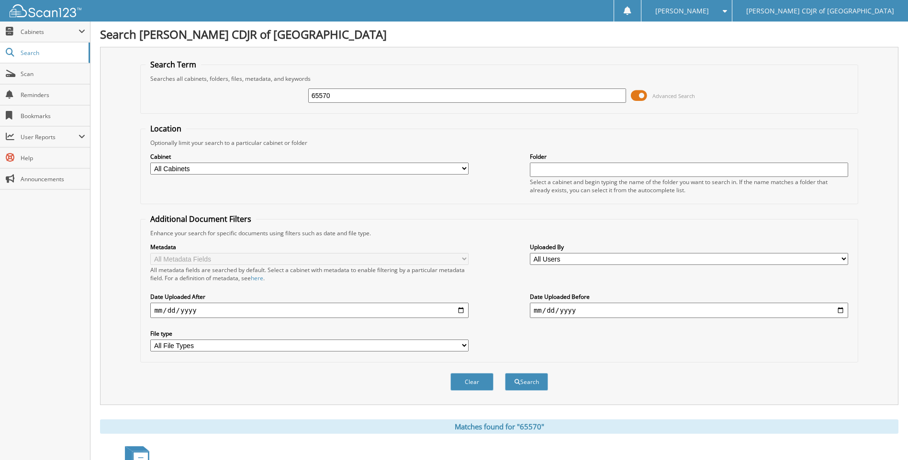
click at [346, 101] on input "65570" at bounding box center [467, 96] width 318 height 14
type input "65571"
click at [505, 373] on button "Search" at bounding box center [526, 382] width 43 height 18
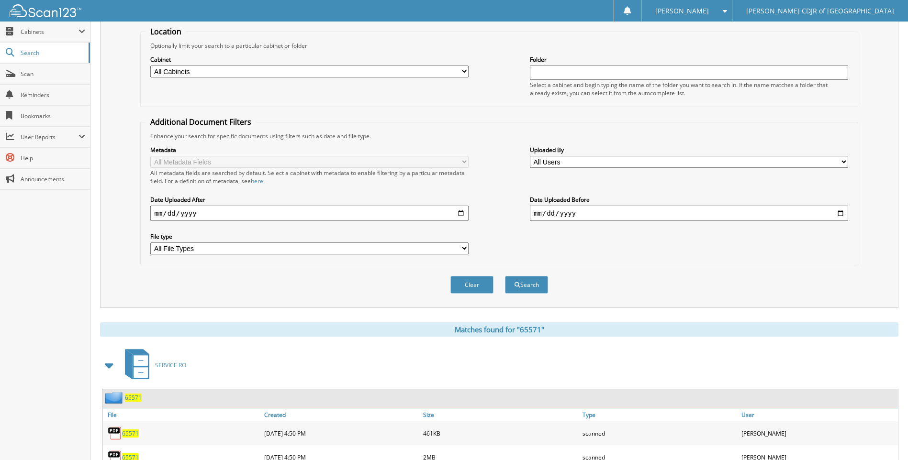
scroll to position [136, 0]
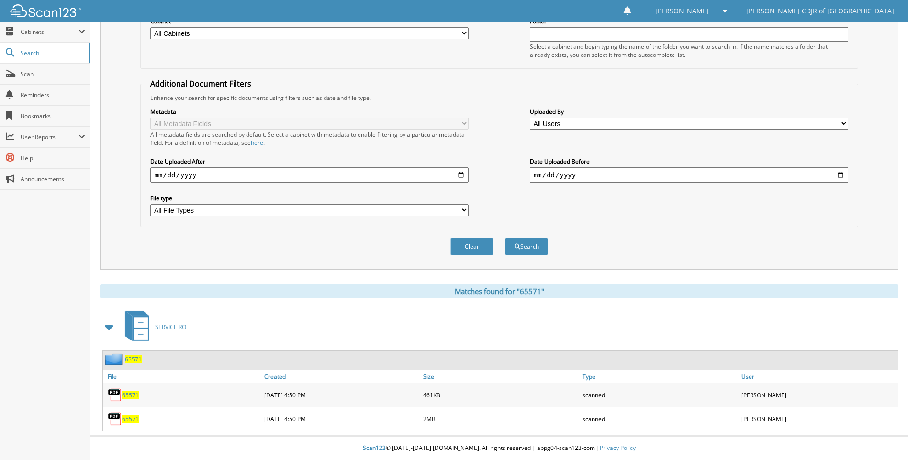
click at [128, 420] on span "65571" at bounding box center [130, 419] width 17 height 8
click at [128, 394] on span "65571" at bounding box center [130, 395] width 17 height 8
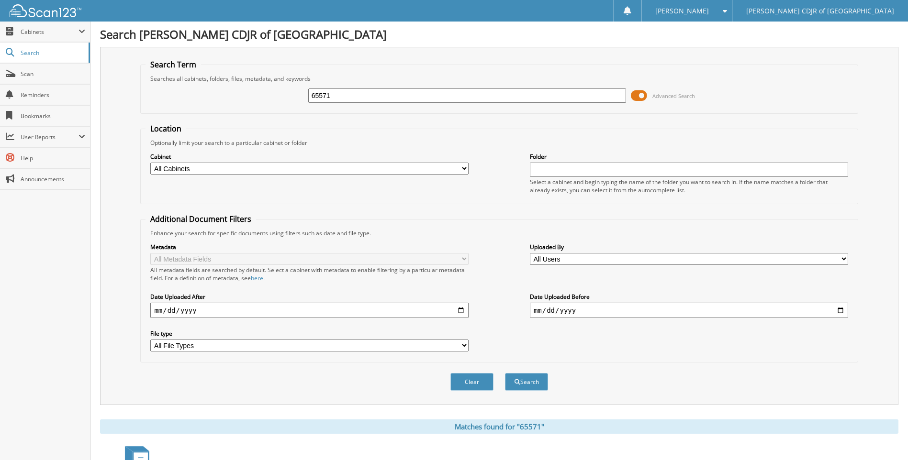
click at [339, 100] on input "65571" at bounding box center [467, 96] width 318 height 14
type input "6"
type input "65577"
click at [505, 373] on button "Search" at bounding box center [526, 382] width 43 height 18
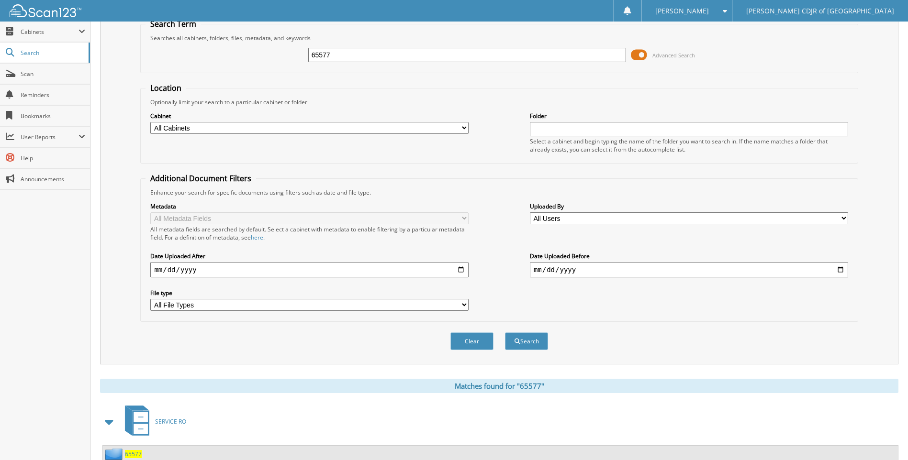
scroll to position [112, 0]
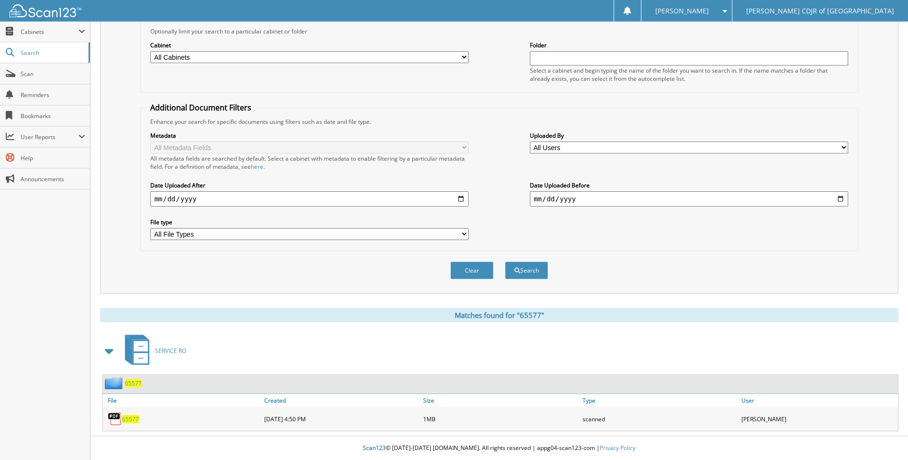
click at [136, 410] on div "65577" at bounding box center [182, 419] width 159 height 19
click at [128, 423] on span "65577" at bounding box center [130, 419] width 17 height 8
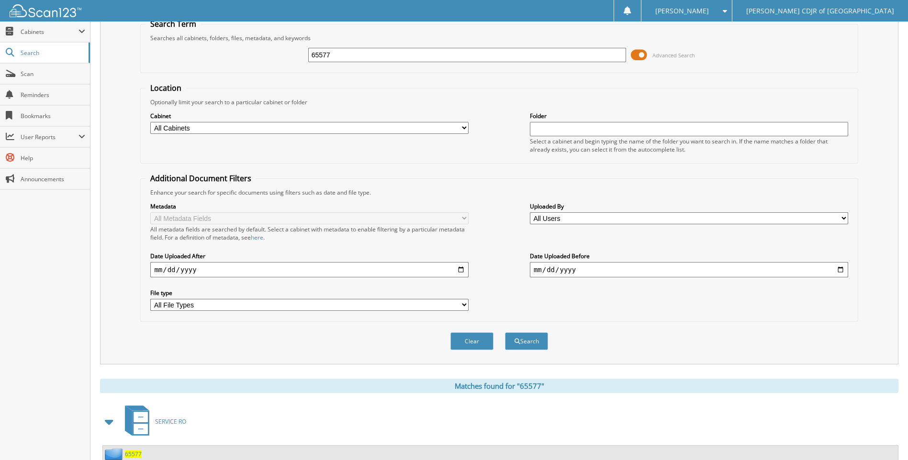
scroll to position [0, 0]
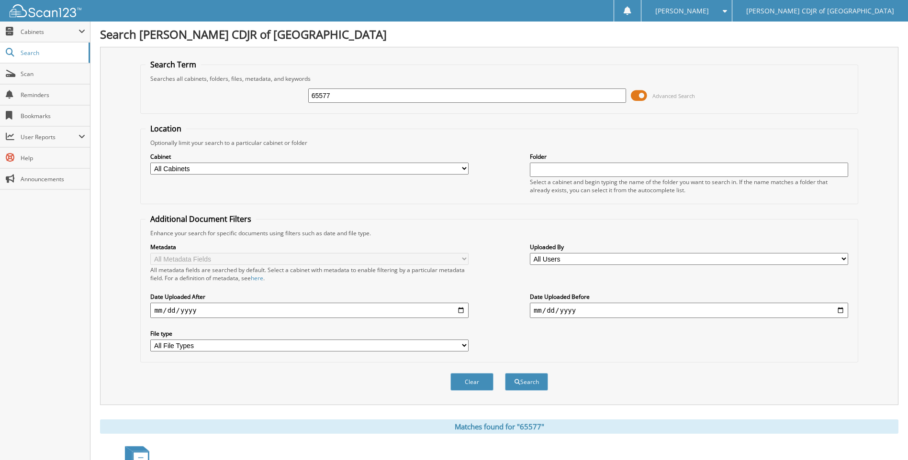
click at [330, 98] on input "65577" at bounding box center [467, 96] width 318 height 14
type input "6"
type input "65580"
click at [505, 373] on button "Search" at bounding box center [526, 382] width 43 height 18
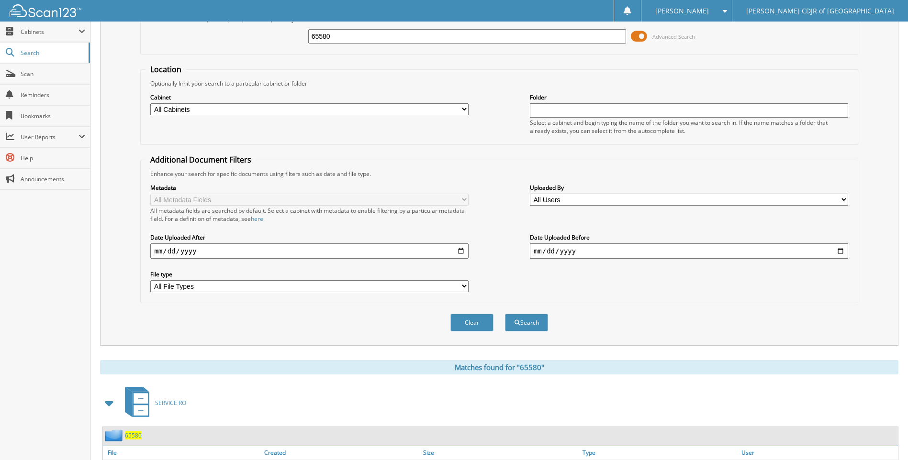
scroll to position [112, 0]
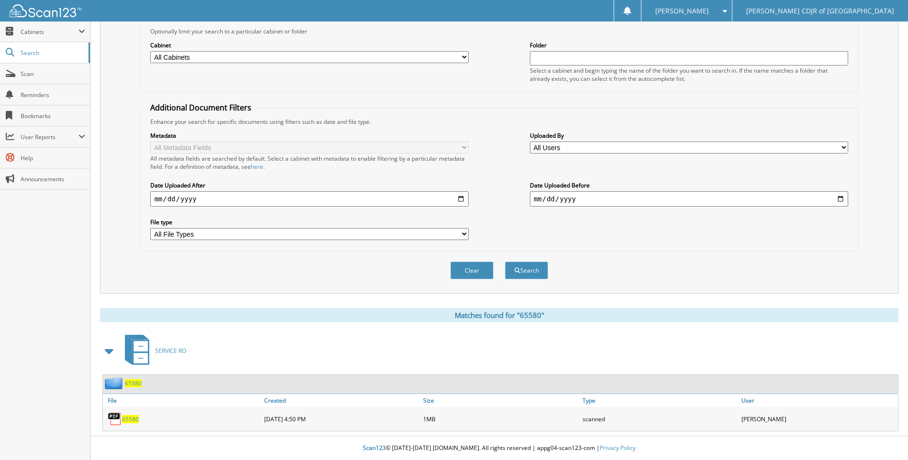
click at [129, 417] on span "65580" at bounding box center [130, 419] width 17 height 8
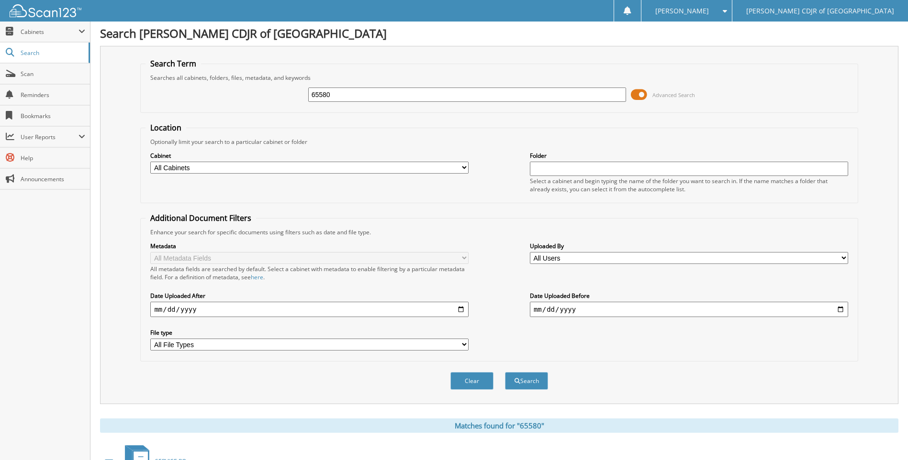
scroll to position [0, 0]
click at [364, 99] on input "65580" at bounding box center [467, 96] width 318 height 14
type input "65583"
click at [505, 373] on button "Search" at bounding box center [526, 382] width 43 height 18
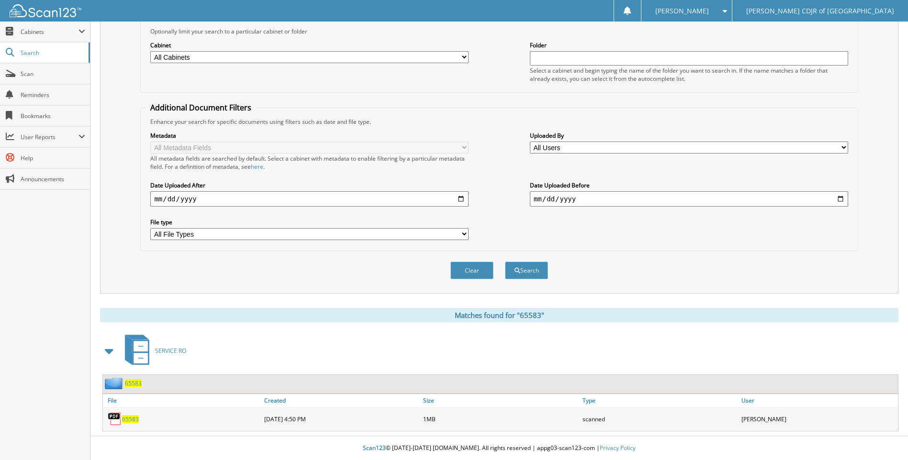
click at [134, 419] on span "65583" at bounding box center [130, 419] width 17 height 8
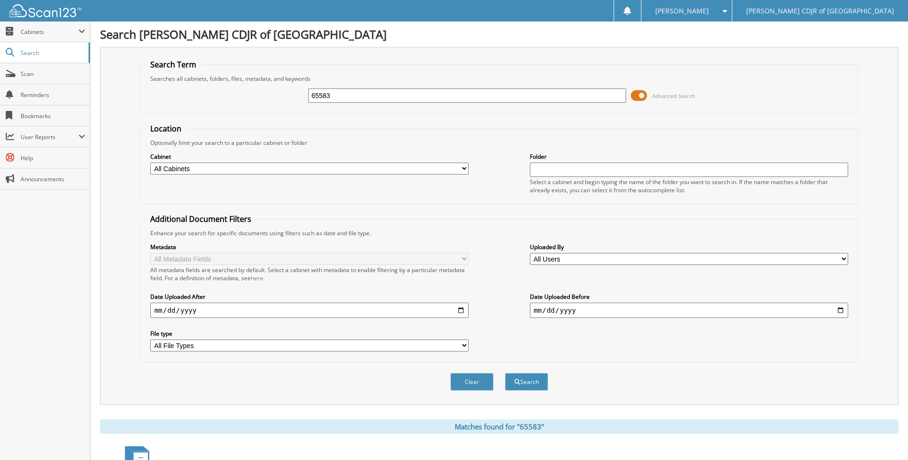
click at [340, 100] on input "65583" at bounding box center [467, 96] width 318 height 14
type input "65587"
click at [505, 373] on button "Search" at bounding box center [526, 382] width 43 height 18
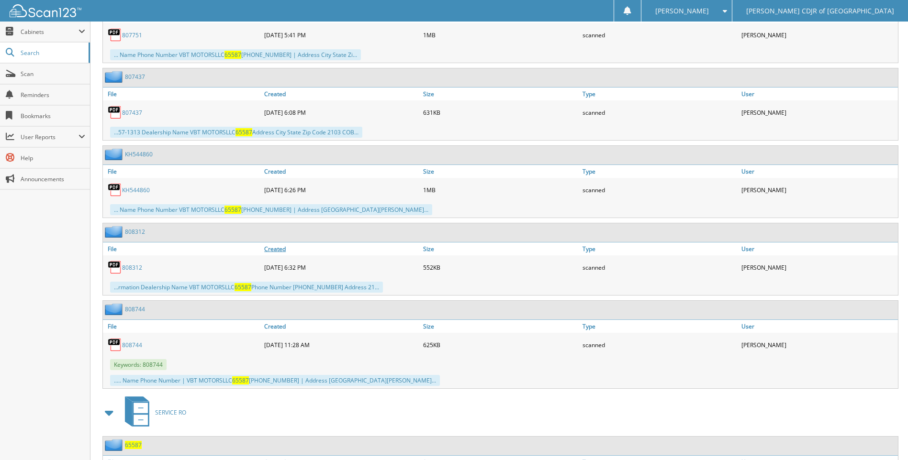
scroll to position [967, 0]
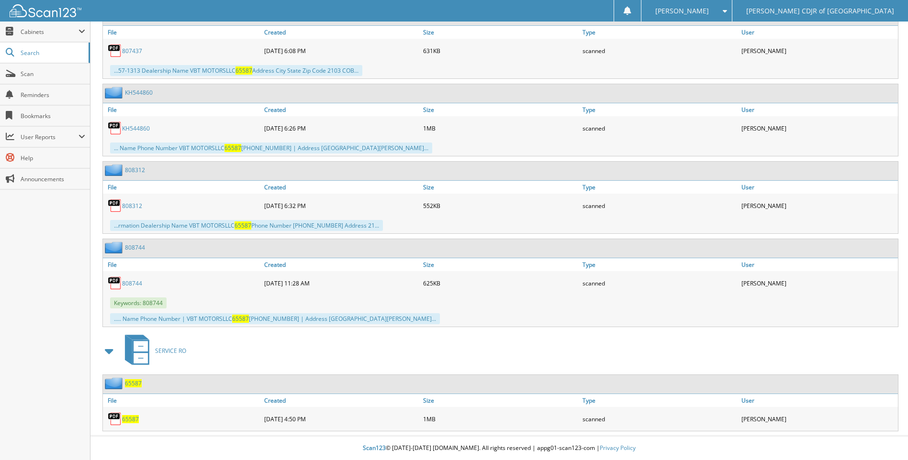
click at [132, 420] on span "65587" at bounding box center [130, 419] width 17 height 8
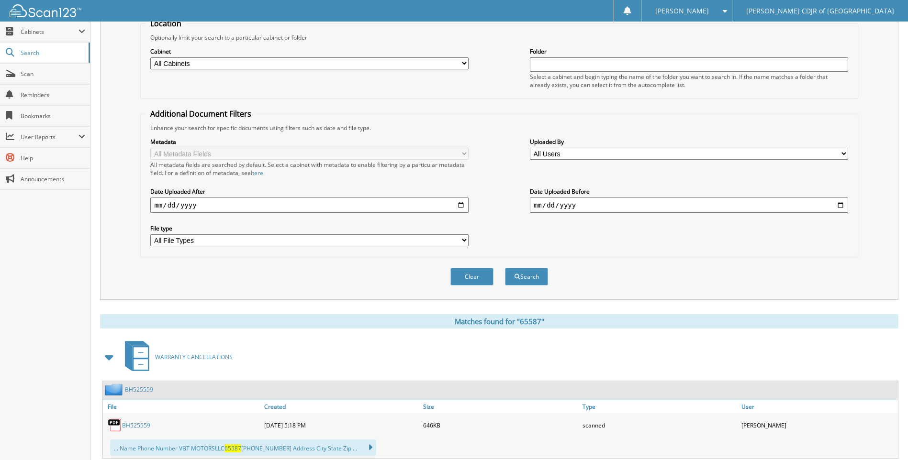
scroll to position [0, 0]
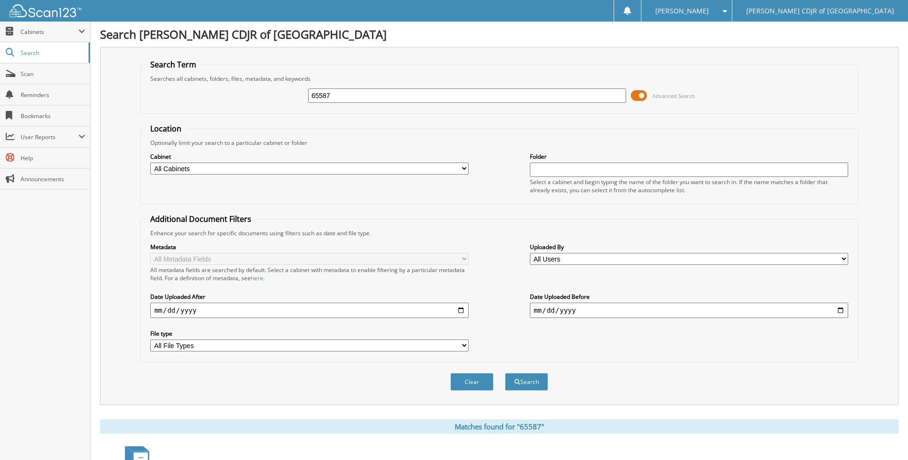
click at [335, 95] on input "65587" at bounding box center [467, 96] width 318 height 14
type input "6"
type input "65613"
click at [505, 373] on button "Search" at bounding box center [526, 382] width 43 height 18
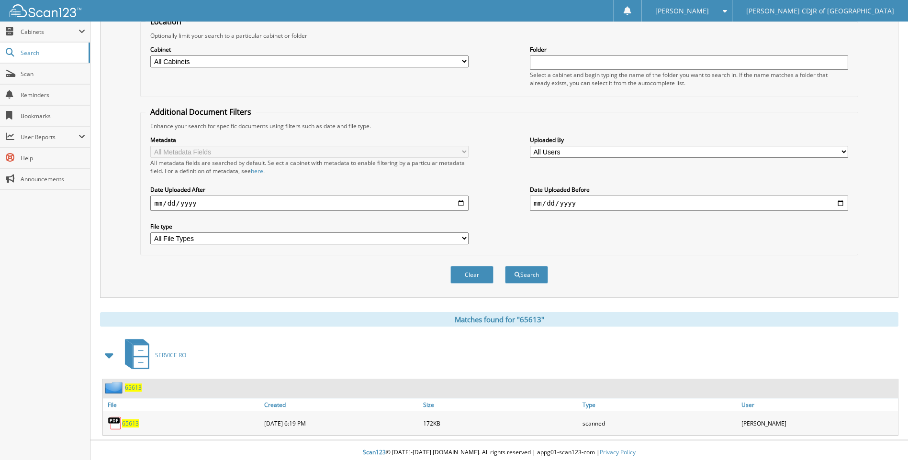
scroll to position [112, 0]
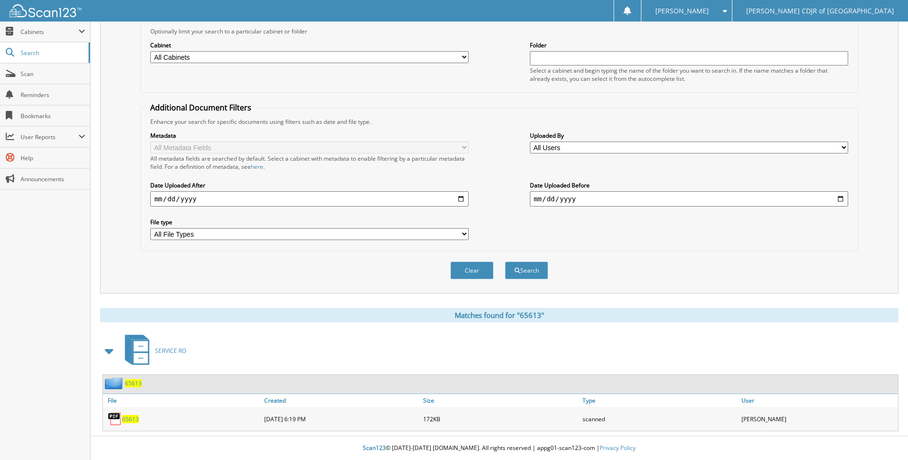
click at [134, 421] on span "65613" at bounding box center [130, 419] width 17 height 8
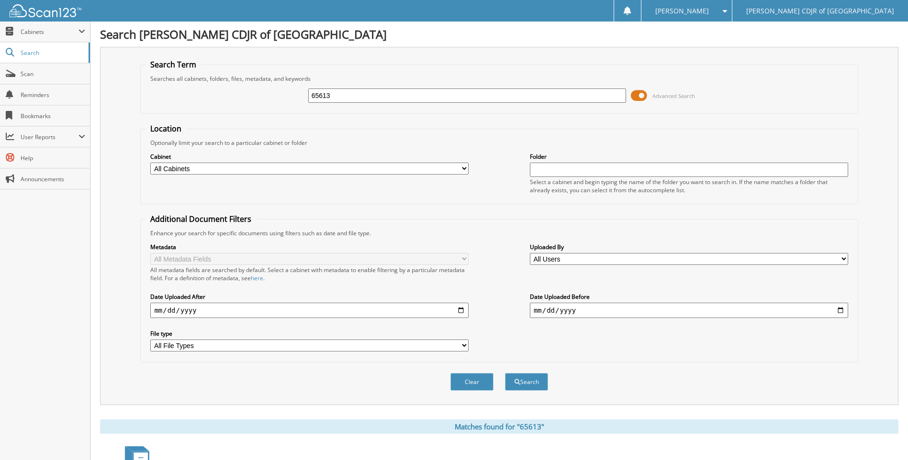
click at [338, 99] on input "65613" at bounding box center [467, 96] width 318 height 14
type input "65615"
click at [505, 373] on button "Search" at bounding box center [526, 382] width 43 height 18
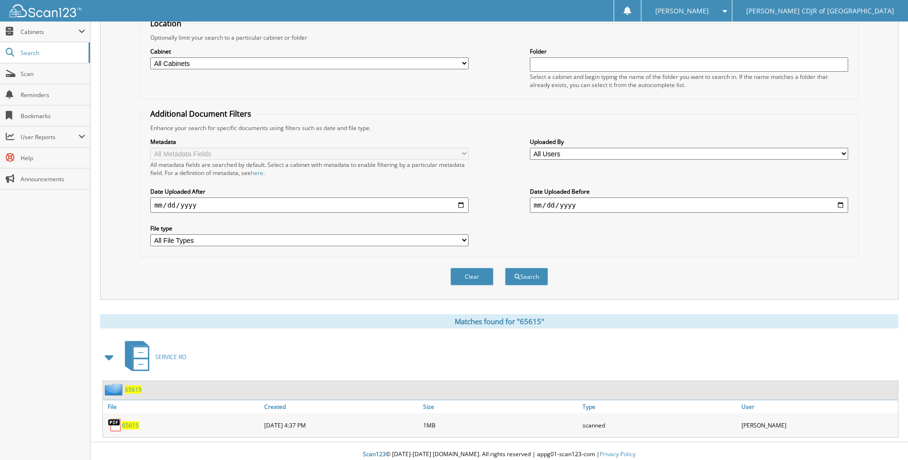
scroll to position [112, 0]
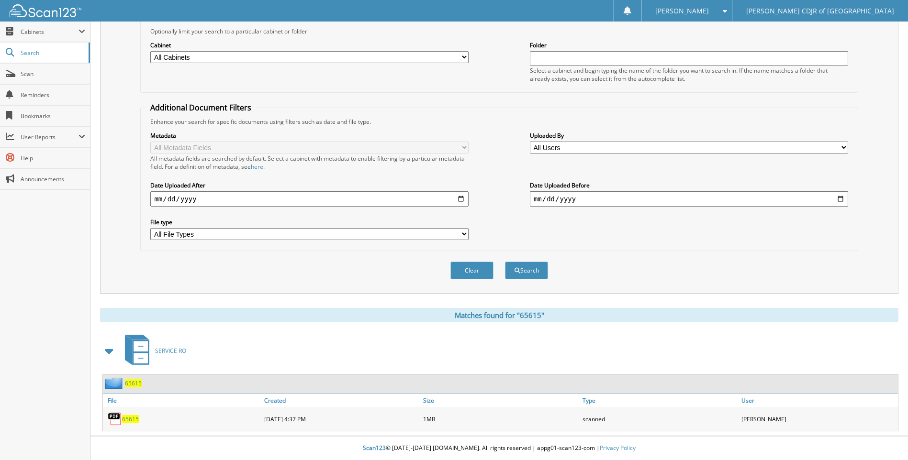
click at [134, 417] on span "65615" at bounding box center [130, 419] width 17 height 8
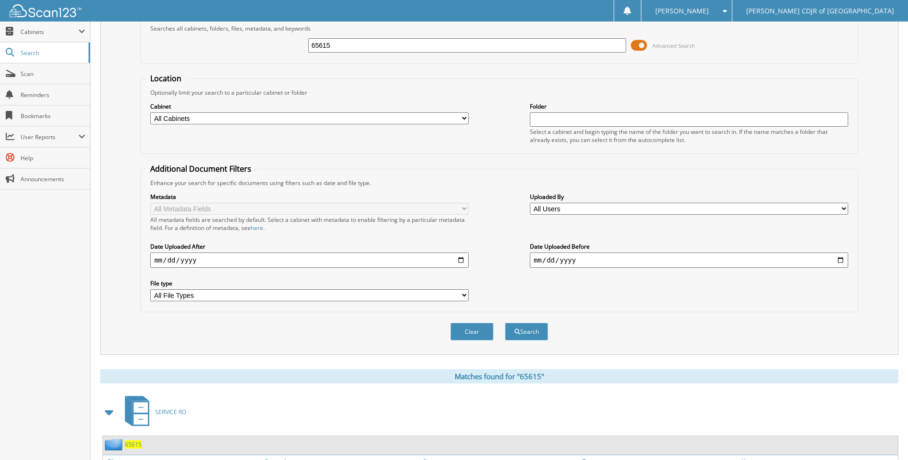
scroll to position [0, 0]
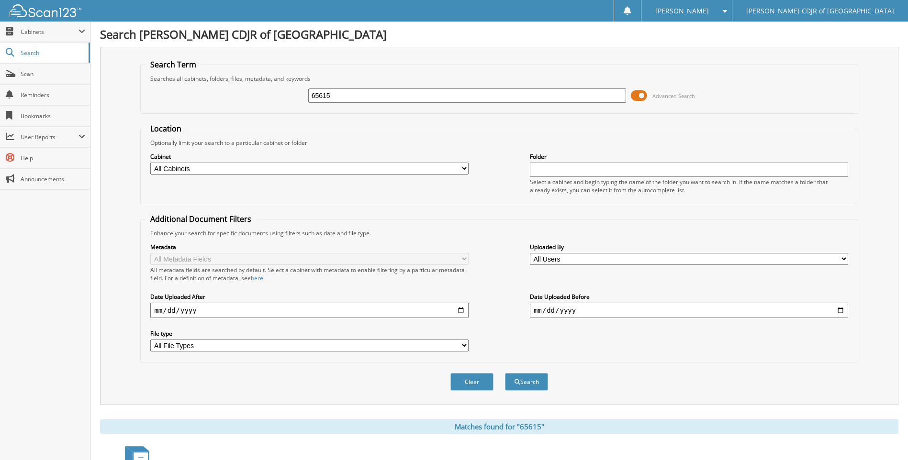
click at [359, 92] on input "65615" at bounding box center [467, 96] width 318 height 14
type input "65617"
click at [505, 373] on button "Search" at bounding box center [526, 382] width 43 height 18
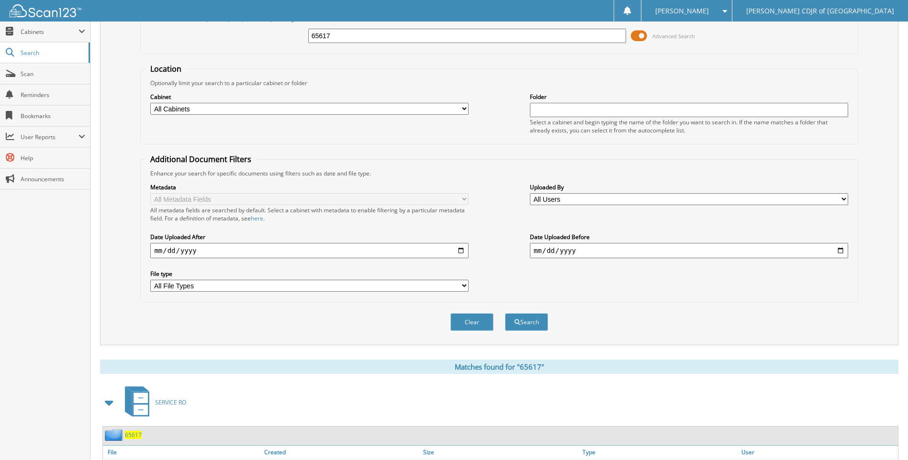
scroll to position [112, 0]
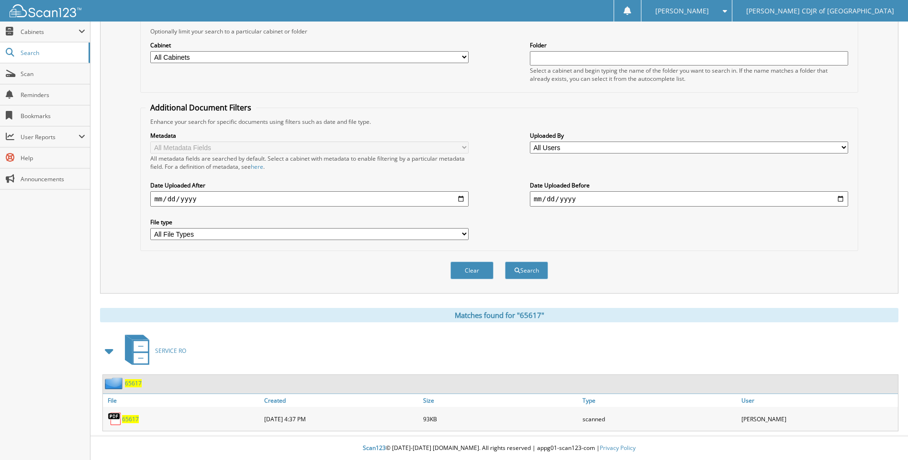
click at [128, 419] on span "65617" at bounding box center [130, 419] width 17 height 8
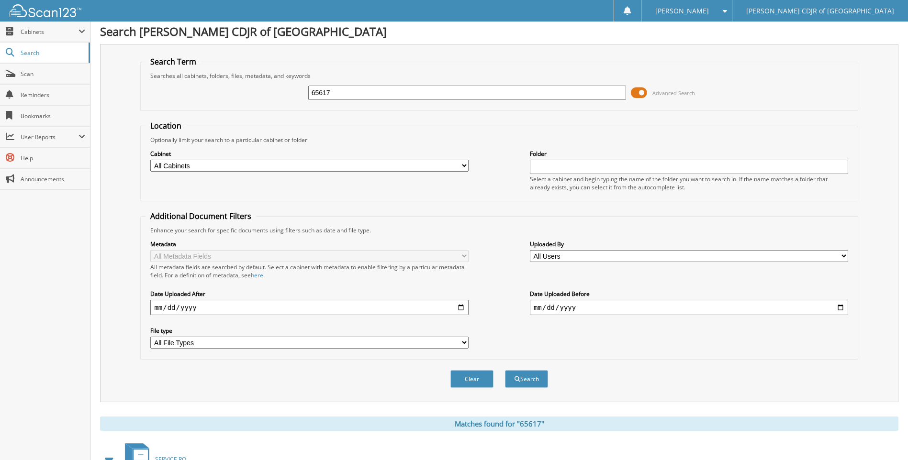
scroll to position [0, 0]
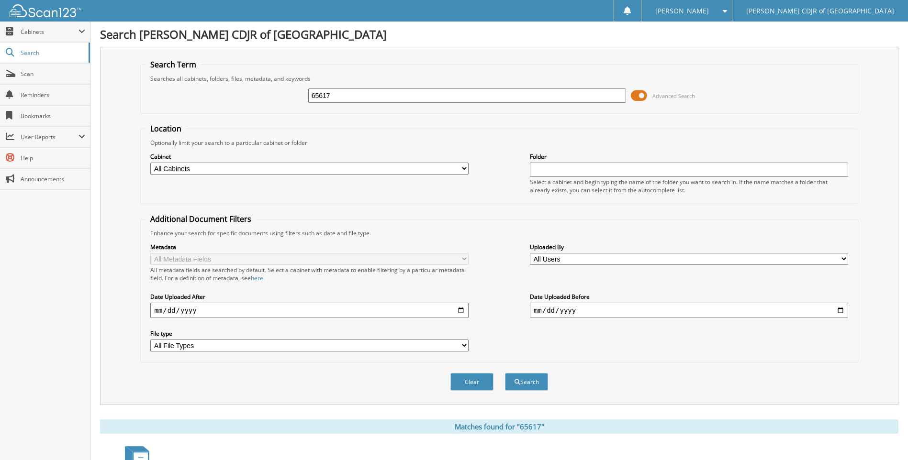
click at [352, 94] on input "65617" at bounding box center [467, 96] width 318 height 14
type input "65618"
click at [505, 373] on button "Search" at bounding box center [526, 382] width 43 height 18
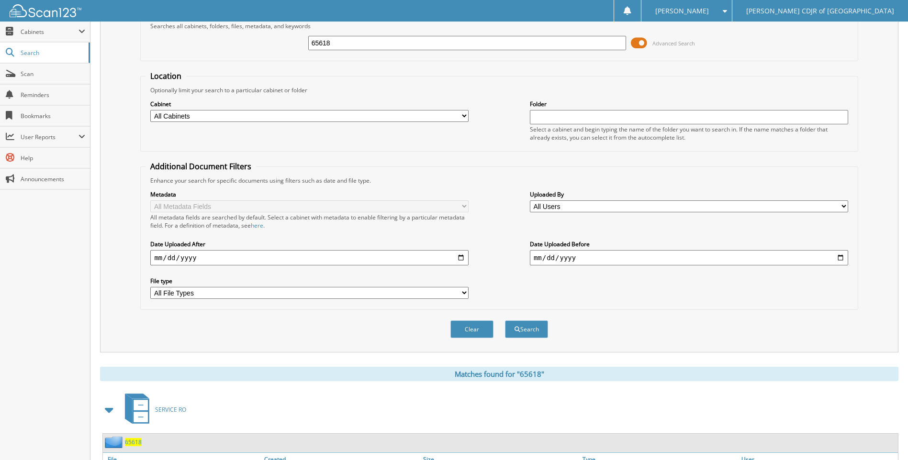
scroll to position [112, 0]
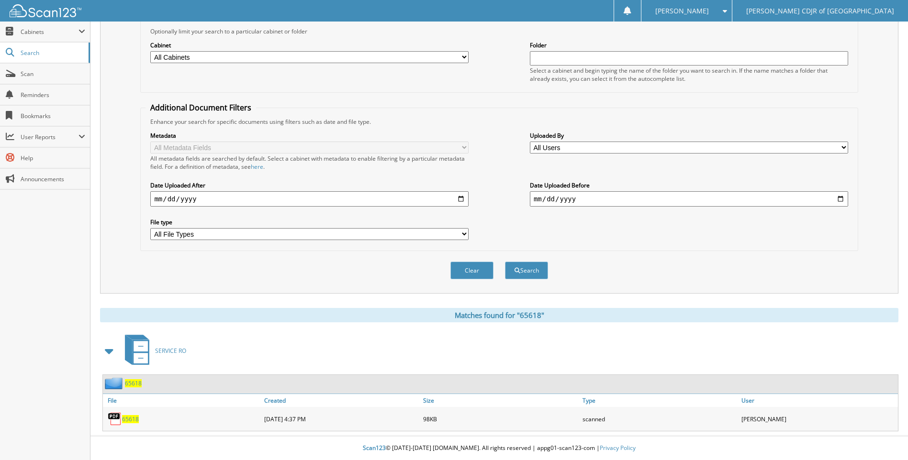
click at [129, 423] on span "65618" at bounding box center [130, 419] width 17 height 8
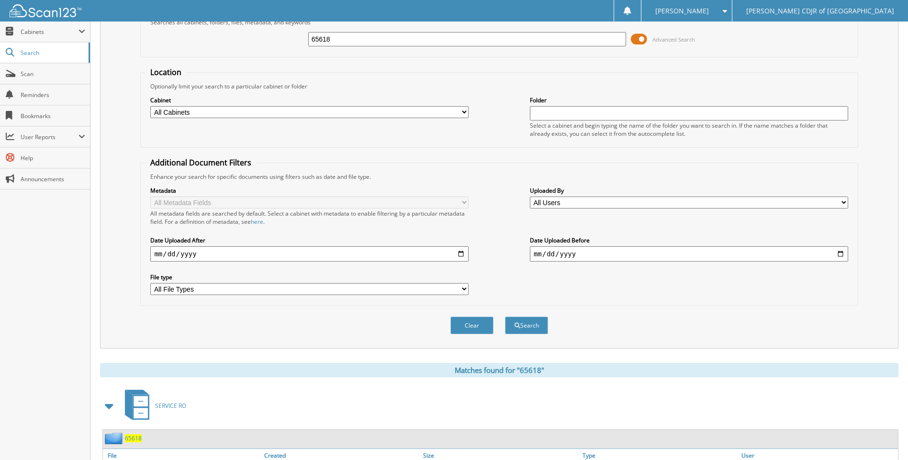
scroll to position [0, 0]
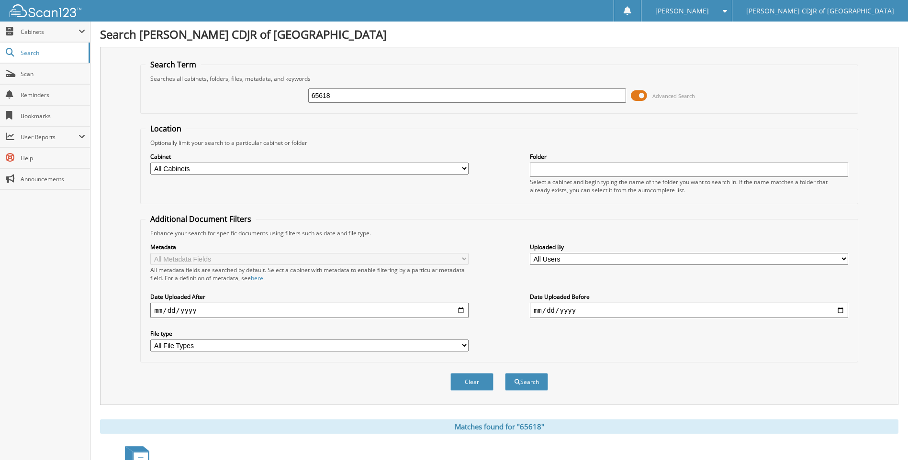
click at [339, 99] on input "65618" at bounding box center [467, 96] width 318 height 14
type input "65619"
click at [505, 373] on button "Search" at bounding box center [526, 382] width 43 height 18
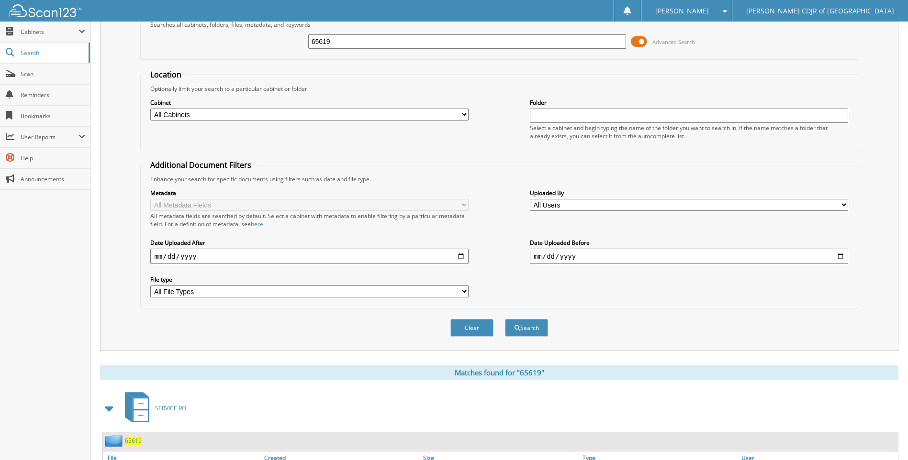
scroll to position [112, 0]
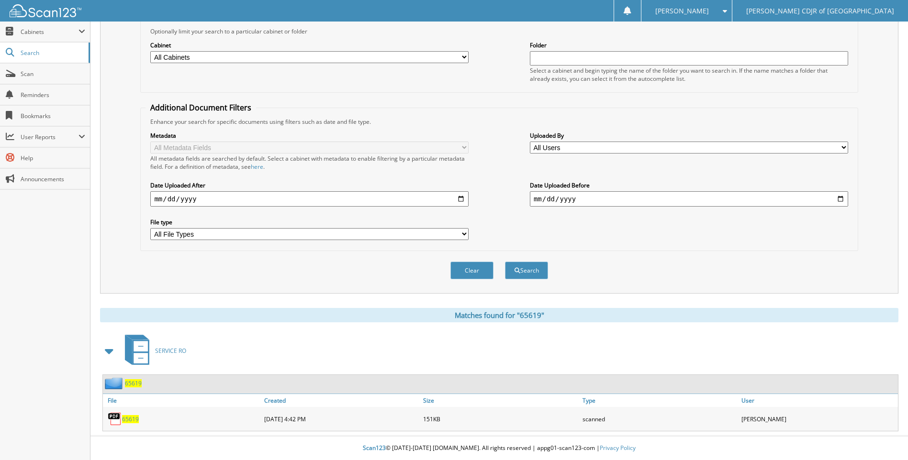
click at [130, 420] on span "65619" at bounding box center [130, 419] width 17 height 8
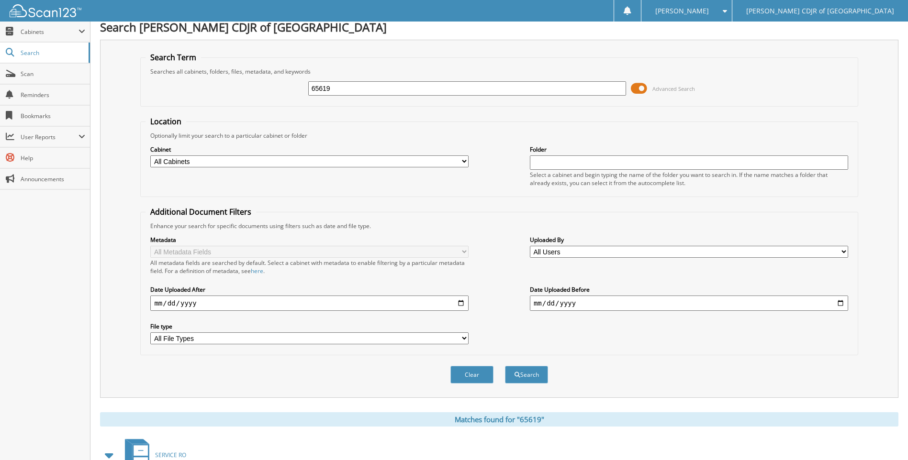
scroll to position [0, 0]
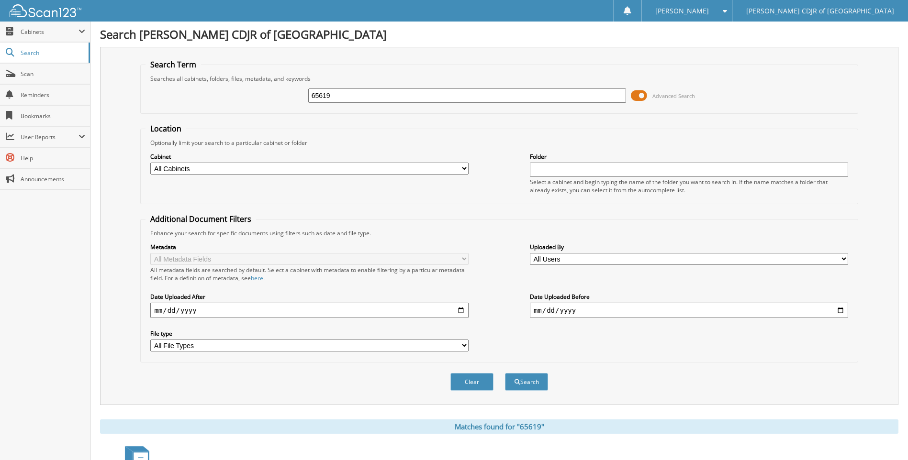
click at [375, 99] on input "65619" at bounding box center [467, 96] width 318 height 14
type input "65620"
click at [505, 373] on button "Search" at bounding box center [526, 382] width 43 height 18
click at [379, 96] on input "65620" at bounding box center [467, 96] width 318 height 14
click at [505, 373] on button "Search" at bounding box center [526, 382] width 43 height 18
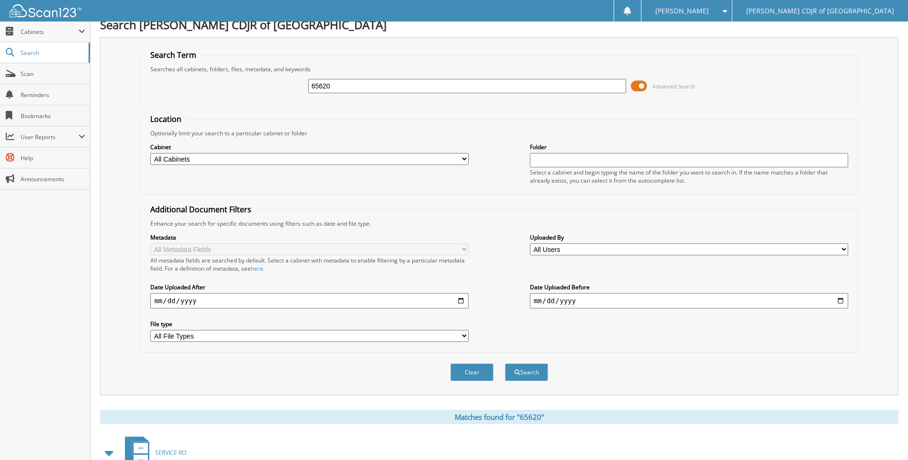
scroll to position [112, 0]
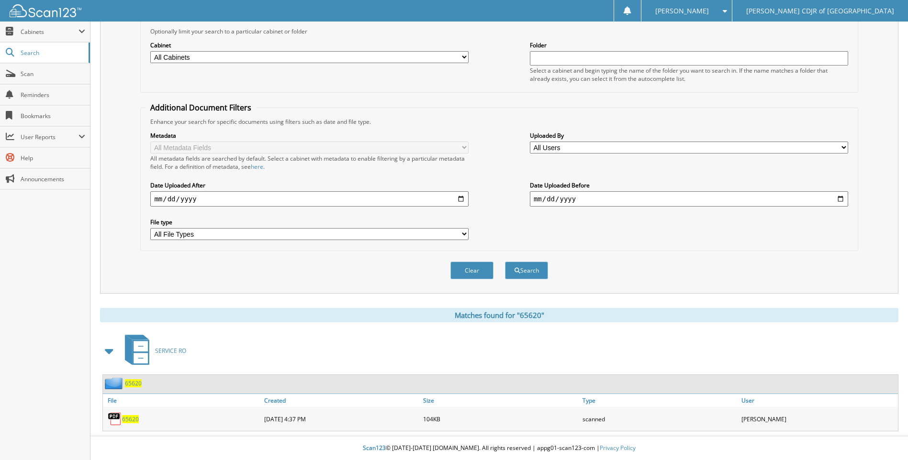
click at [134, 421] on span "65620" at bounding box center [130, 419] width 17 height 8
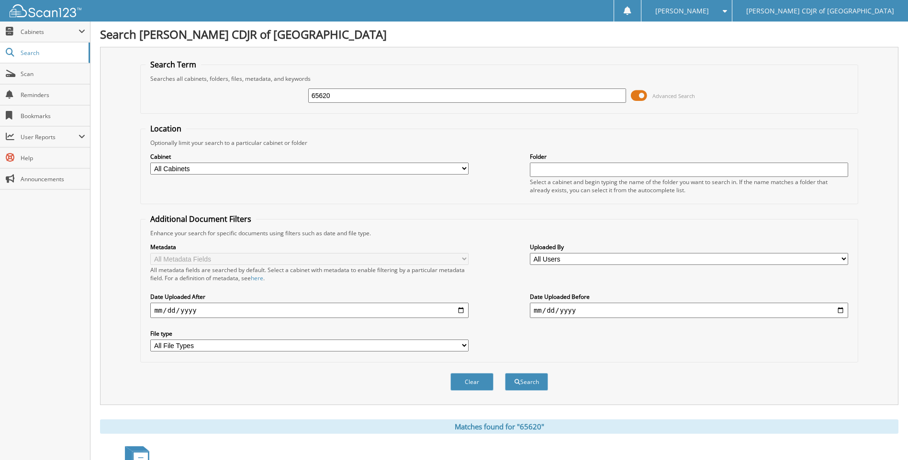
click at [357, 99] on input "65620" at bounding box center [467, 96] width 318 height 14
type input "65622"
click at [505, 373] on button "Search" at bounding box center [526, 382] width 43 height 18
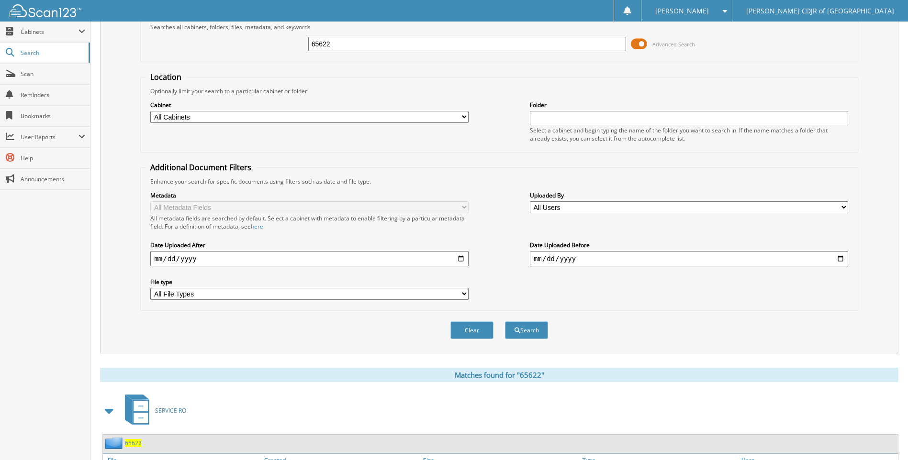
scroll to position [112, 0]
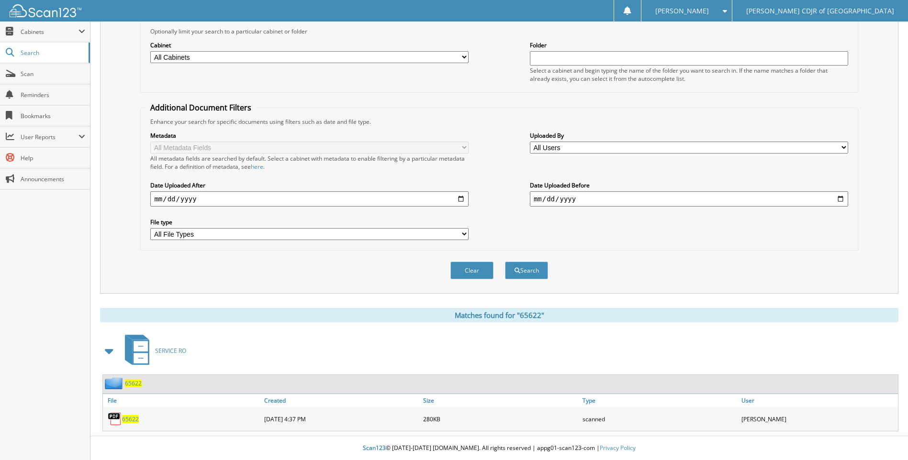
click at [135, 418] on span "65622" at bounding box center [130, 419] width 17 height 8
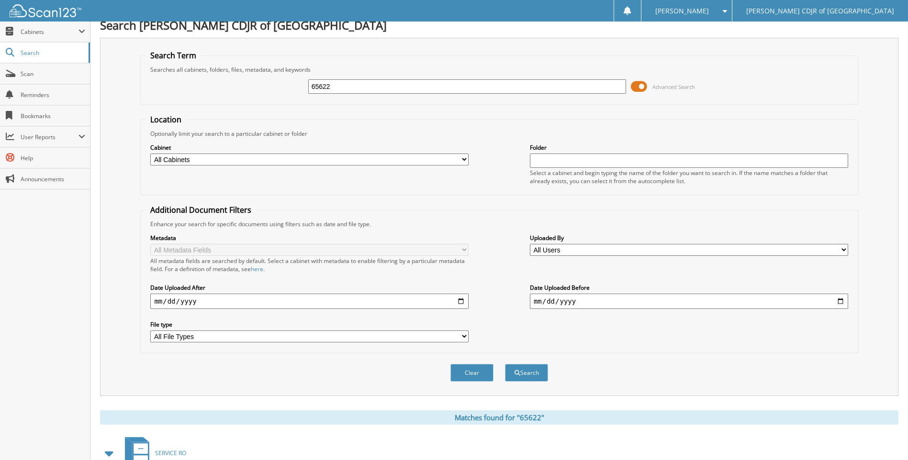
scroll to position [0, 0]
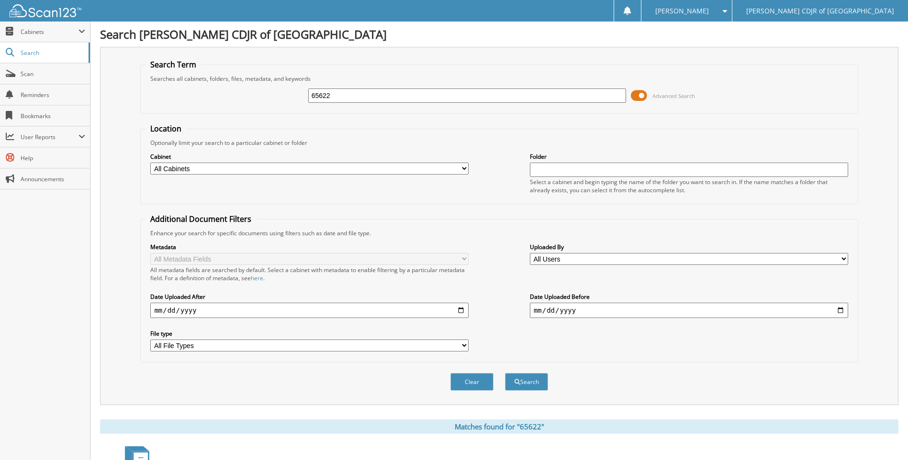
click at [350, 95] on input "65622" at bounding box center [467, 96] width 318 height 14
type input "65623"
click at [505, 373] on button "Search" at bounding box center [526, 382] width 43 height 18
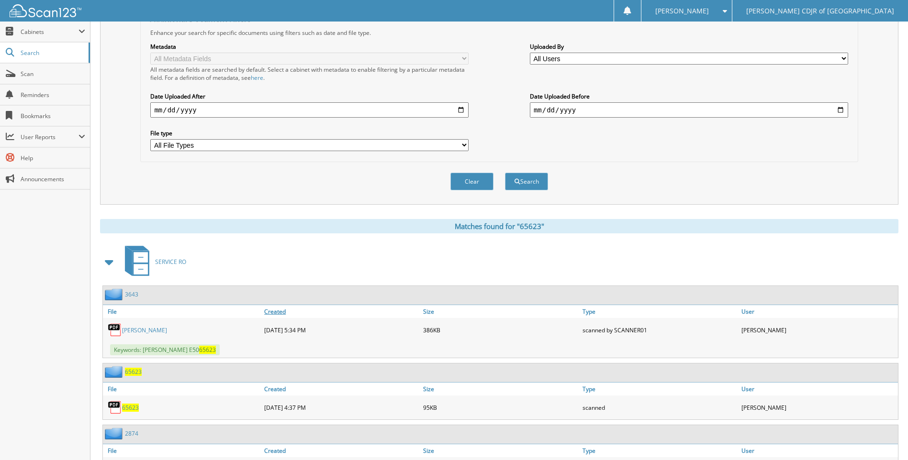
scroll to position [371, 0]
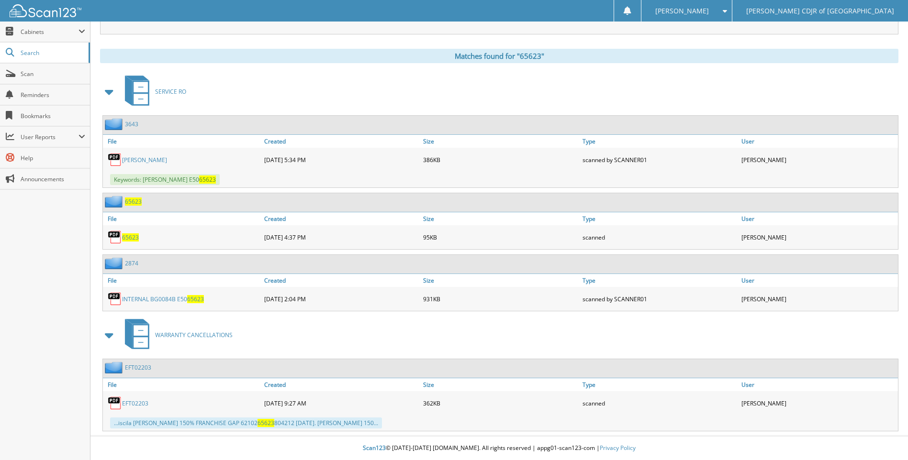
click at [127, 235] on span "65623" at bounding box center [130, 238] width 17 height 8
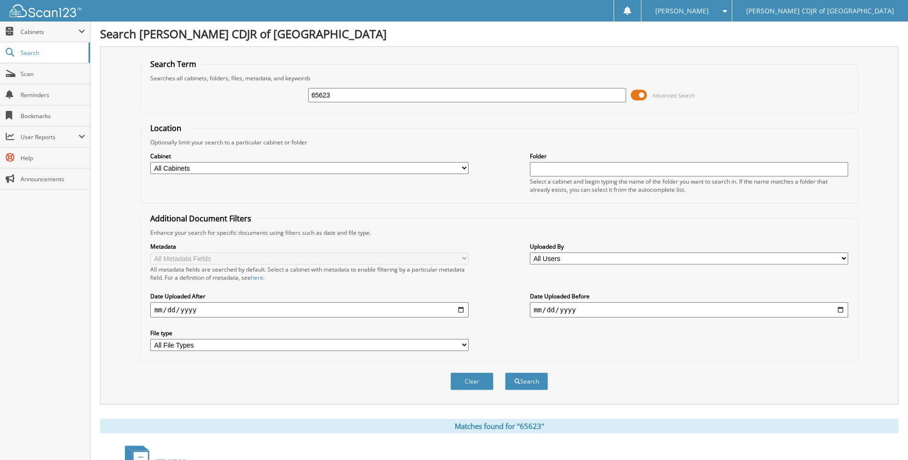
scroll to position [0, 0]
click at [335, 94] on input "65623" at bounding box center [467, 96] width 318 height 14
type input "65624"
click at [505, 373] on button "Search" at bounding box center [526, 382] width 43 height 18
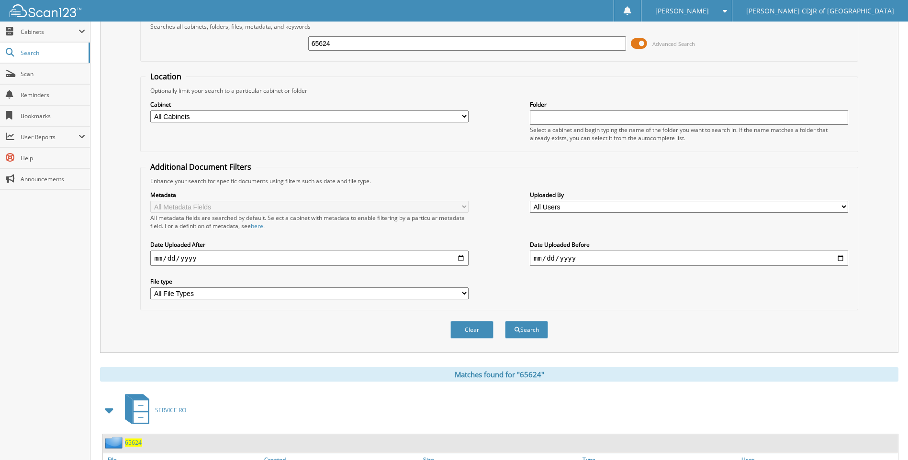
scroll to position [112, 0]
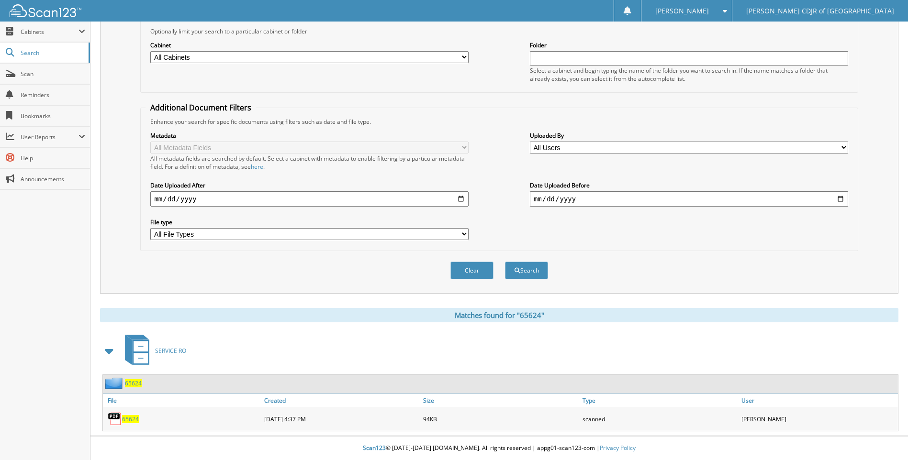
click at [133, 417] on span "65624" at bounding box center [130, 419] width 17 height 8
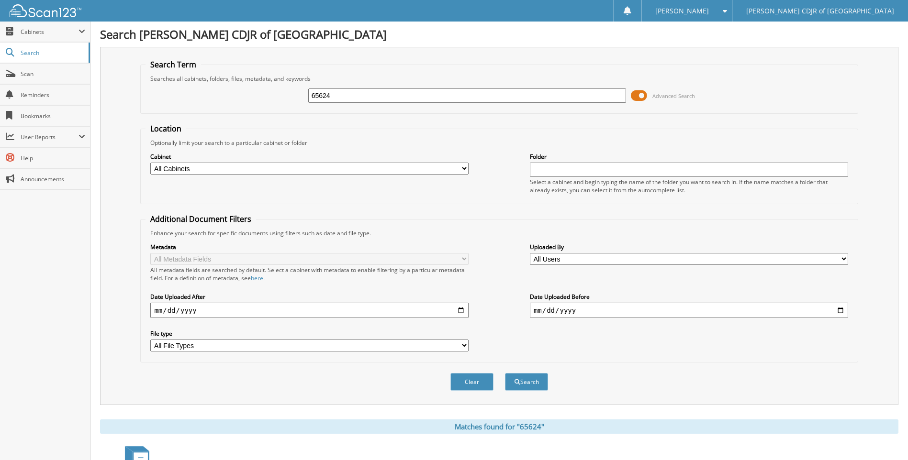
click at [336, 98] on input "65624" at bounding box center [467, 96] width 318 height 14
type input "65638"
click at [505, 373] on button "Search" at bounding box center [526, 382] width 43 height 18
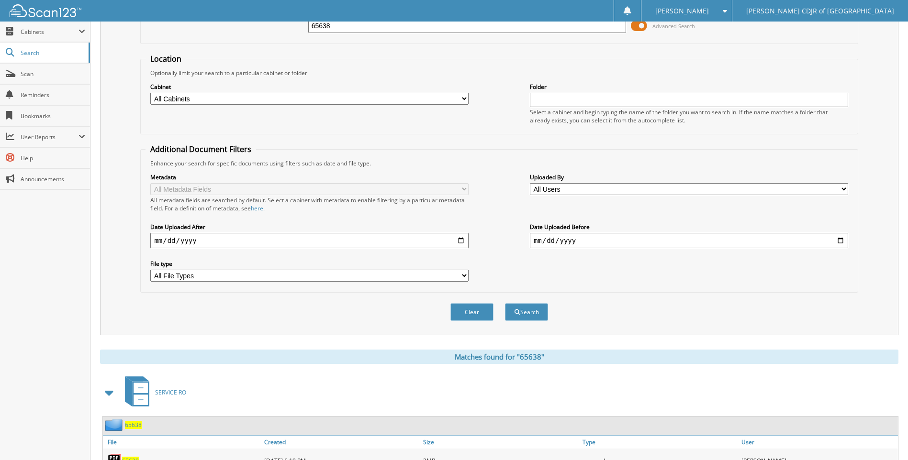
scroll to position [112, 0]
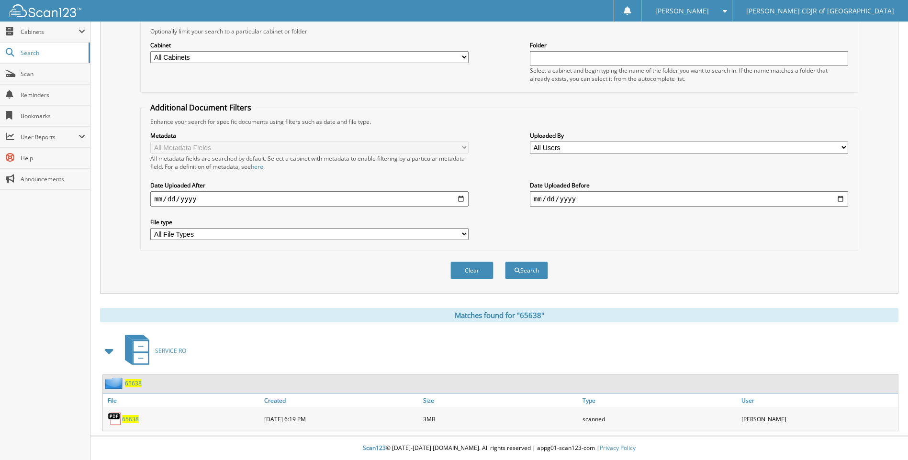
click at [133, 419] on span "65638" at bounding box center [130, 419] width 17 height 8
